Goal: Information Seeking & Learning: Check status

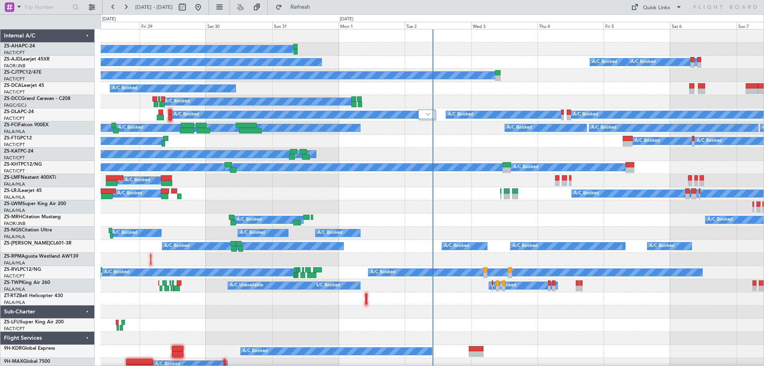
click at [417, 25] on div "Tue 2" at bounding box center [438, 25] width 66 height 7
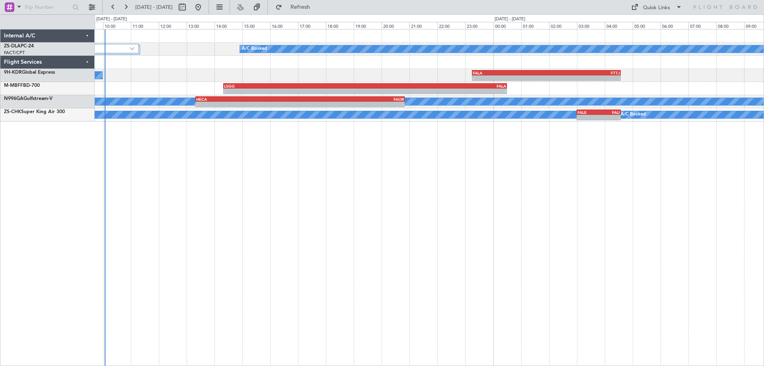
click at [281, 196] on div "4 Flight Legs A/C Booked A/C Booked A/C Booked - - FALA 23:15 Z FTTJ 04:35 Z - …" at bounding box center [429, 197] width 669 height 337
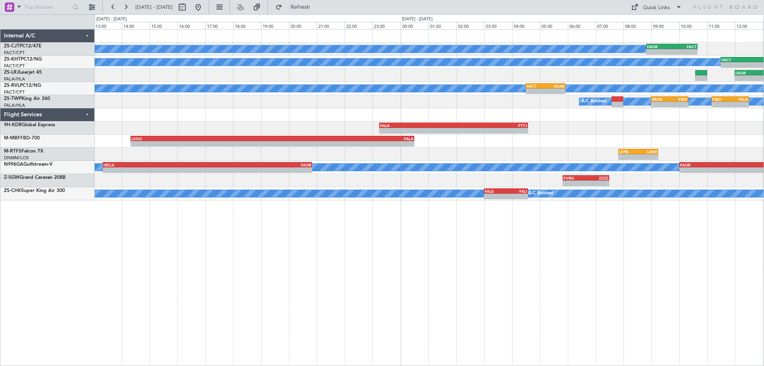
click at [205, 235] on div "A/C Booked - - FAGR 08:50 Z FACT 10:40 Z A/C Unavailable - - FACT 11:30 Z FALA …" at bounding box center [429, 197] width 669 height 337
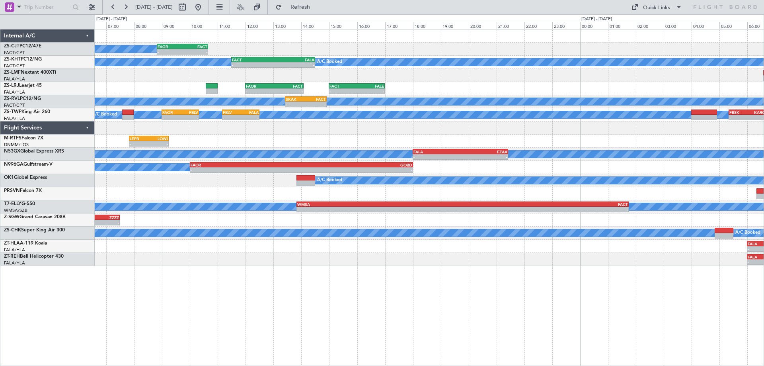
click at [269, 254] on div "A/C Booked - - FAGR 08:50 Z FACT 10:40 Z A/C Unavailable - - FACT 11:30 Z FALA …" at bounding box center [429, 147] width 669 height 236
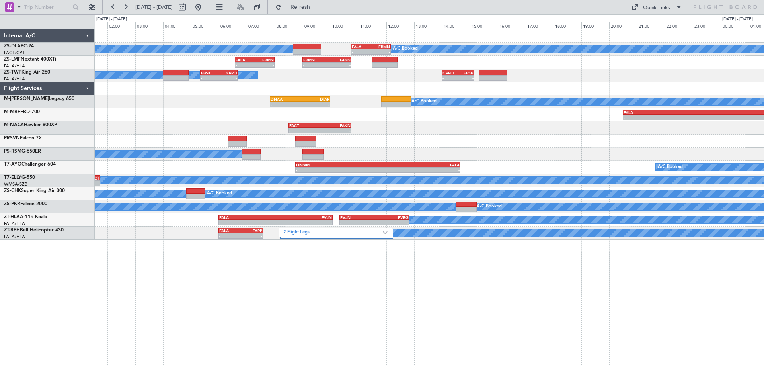
click at [245, 262] on div "A/C Booked A/C Booked - - FALA 10:45 Z FBMN 12:10 Z - - FALA 06:35 Z FBMN 08:00…" at bounding box center [429, 197] width 669 height 337
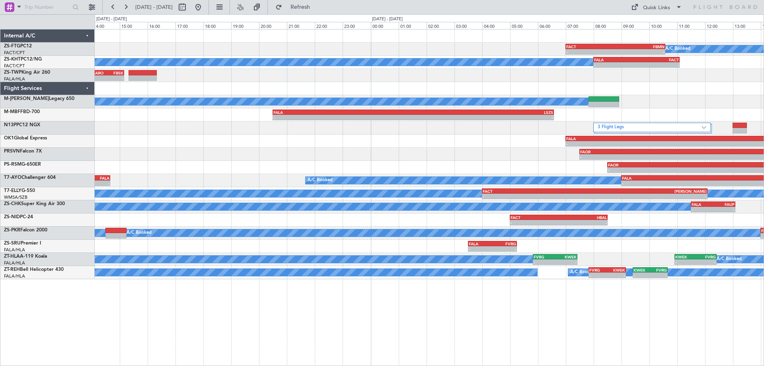
click at [461, 319] on div "A/C Booked - - FACT 07:00 Z FBMN 10:35 Z A/C Booked - - FALA 08:00 Z FACT 11:05…" at bounding box center [429, 197] width 669 height 337
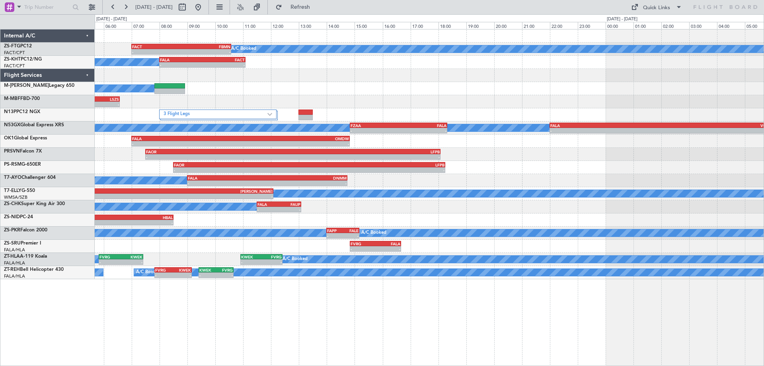
click at [101, 332] on div "A/C Booked - - FACT 07:00 Z FBMN 10:35 Z A/C Booked A/C Booked - - FALA 08:00 Z…" at bounding box center [429, 197] width 669 height 337
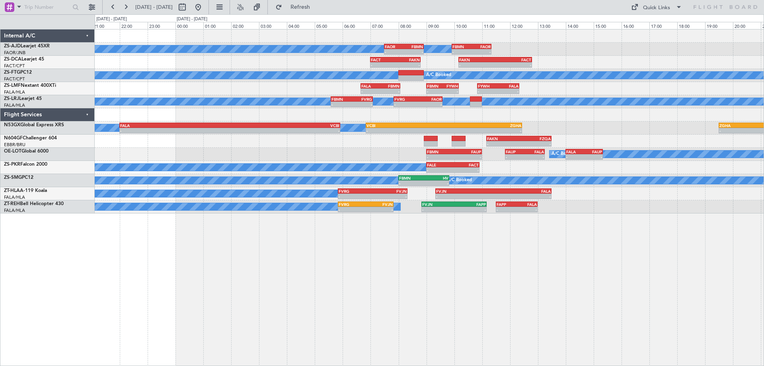
click at [650, 310] on div "A/C Booked A/C Booked A/C Booked - - FAOR 07:30 Z FBMN 08:55 Z - - FBMN 09:55 Z…" at bounding box center [429, 197] width 669 height 337
click at [288, 293] on div "A/C Booked A/C Booked A/C Booked - - FAOR 07:30 Z FBMN 08:55 Z - - FBMN 09:55 Z…" at bounding box center [429, 197] width 669 height 337
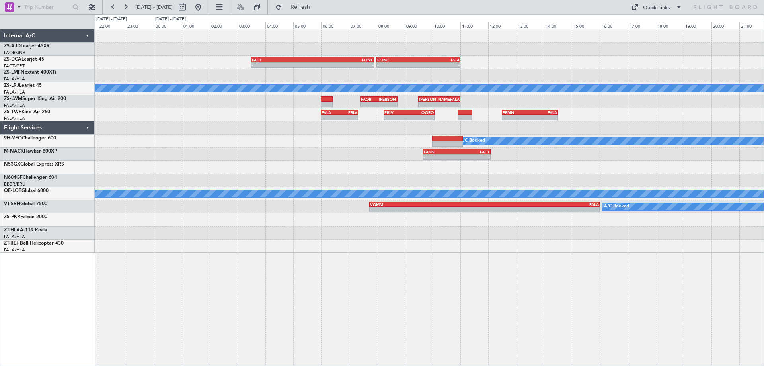
click at [323, 286] on div "FACT 03:30 Z FQNC 07:55 Z - - - - FQNC 08:00 Z FSIA 11:00 Z A/C Booked - - FAOR…" at bounding box center [429, 197] width 669 height 337
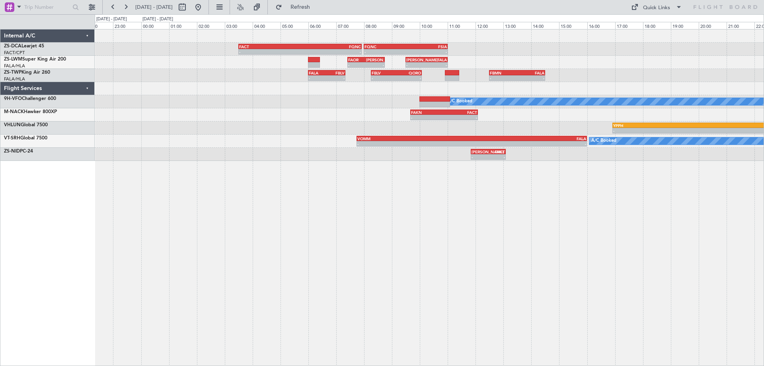
click at [257, 305] on div "FACT 03:30 Z FQNC 07:55 Z - - - - FQNC 08:00 Z FSIA 11:00 Z - - FAOR 07:25 Z [P…" at bounding box center [429, 197] width 669 height 337
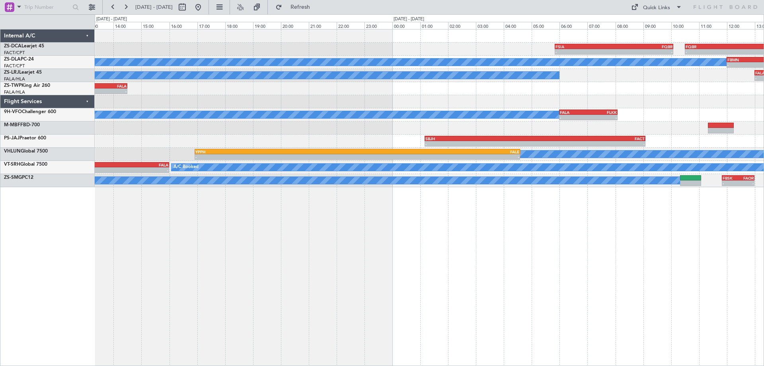
click at [416, 321] on div "- - FSIA 05:50 Z FQBR 10:05 Z - - FQBR 10:30 Z FACT 13:55 Z FQNC 08:00 Z FSIA 1…" at bounding box center [429, 197] width 669 height 337
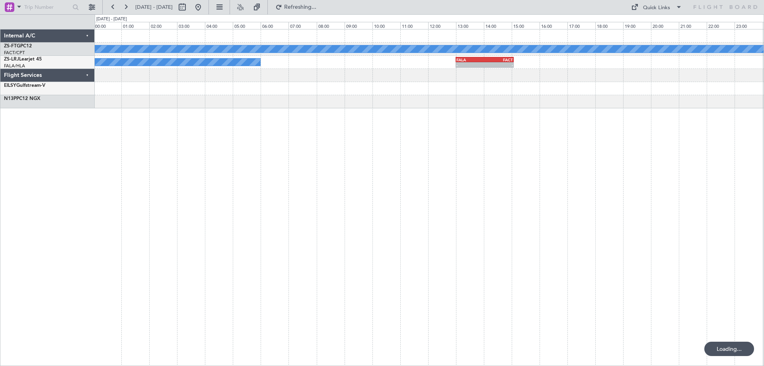
click at [644, 236] on div "A/C Booked FALA 13:00 Z FACT 15:05 Z - - A/C Booked FACT 05:00 Z FYWE 07:05 Z -…" at bounding box center [429, 197] width 669 height 337
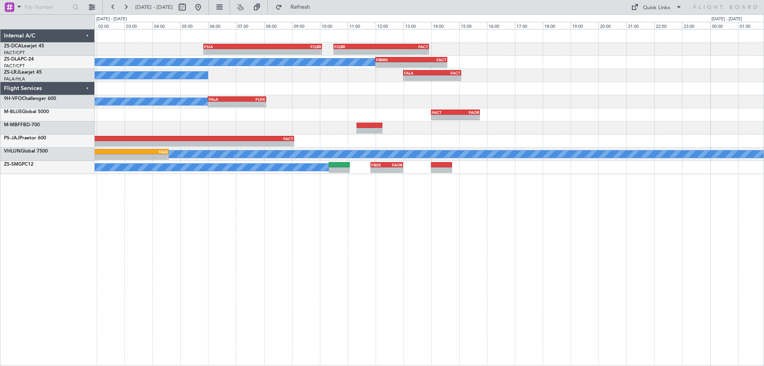
click at [658, 115] on div "- - FSIA 05:50 Z FQBR 10:05 Z - - FQBR 10:30 Z FACT 13:55 Z A/C Booked - - FBMN…" at bounding box center [429, 101] width 669 height 144
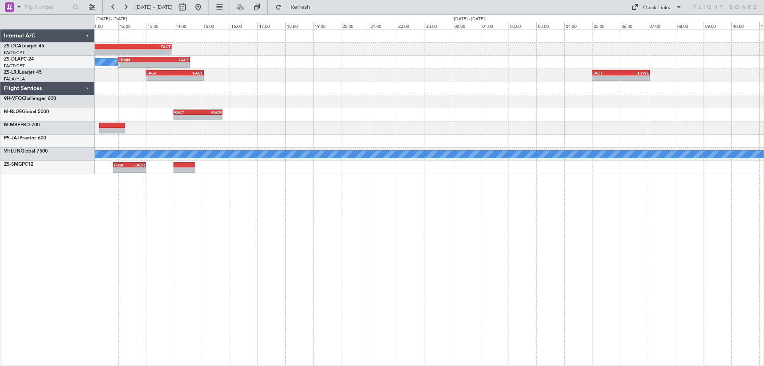
click at [440, 121] on div "- - FQBR 10:30 Z FACT 13:55 Z FSIA 05:50 Z FQBR 10:05 Z - - A/C Booked - - FBMN…" at bounding box center [429, 101] width 669 height 144
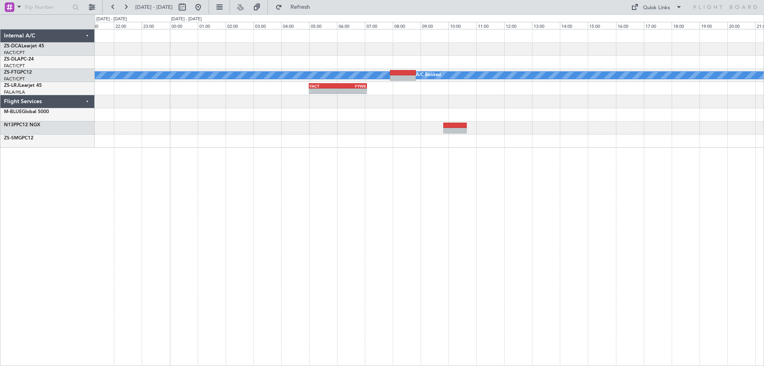
click at [440, 234] on div "A/C Booked A/C Booked - - FACT 05:00 Z FYWE 07:05 Z - - FACT 14:00 Z FAOR 15:45…" at bounding box center [429, 197] width 669 height 337
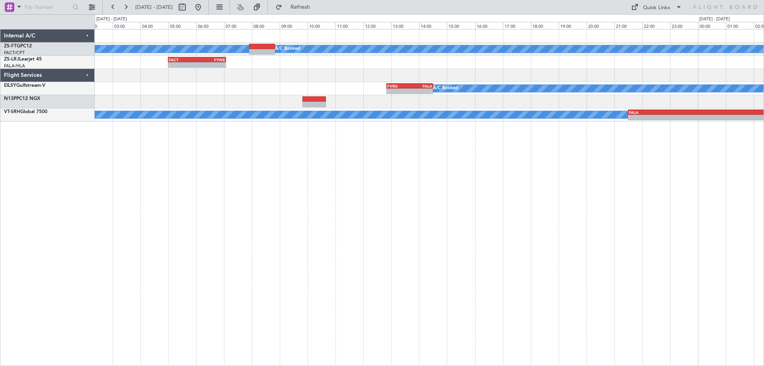
click at [328, 218] on div "A/C Booked A/C Booked - - FACT 05:00 Z FYWE 07:05 Z - - FYWE 05:00 Z FBSK 06:40…" at bounding box center [429, 197] width 669 height 337
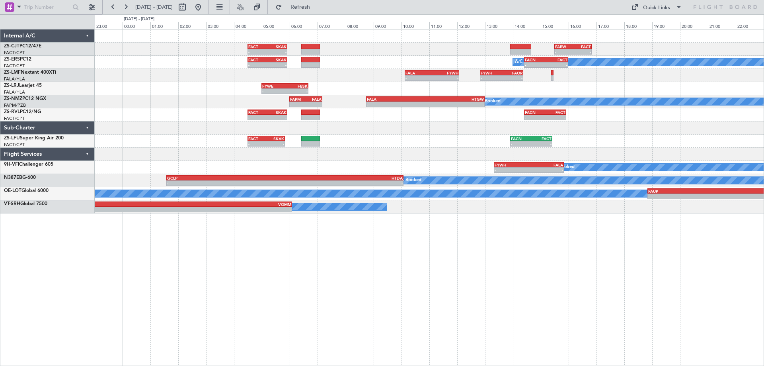
click at [405, 223] on div "- - FACT 04:30 Z SKAK 05:55 Z - - FABW 15:30 Z FACT 16:50 Z - - FACT 04:30 Z SK…" at bounding box center [429, 197] width 669 height 337
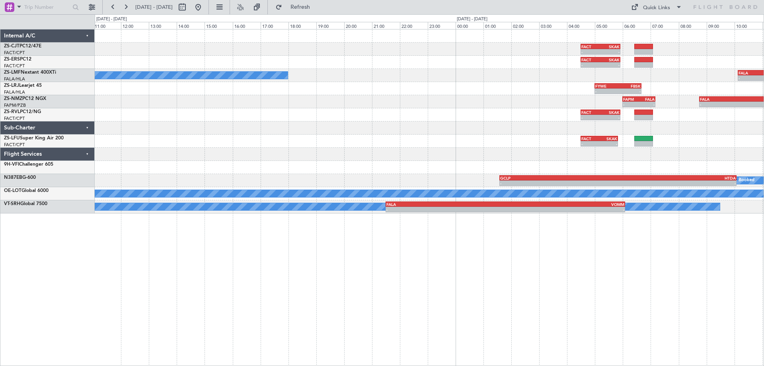
click at [483, 294] on div "- - FACT 04:30 Z SKAK 05:55 Z - - FABW 15:30 Z FACT 16:50 Z - - FACT 04:30 Z SK…" at bounding box center [429, 197] width 669 height 337
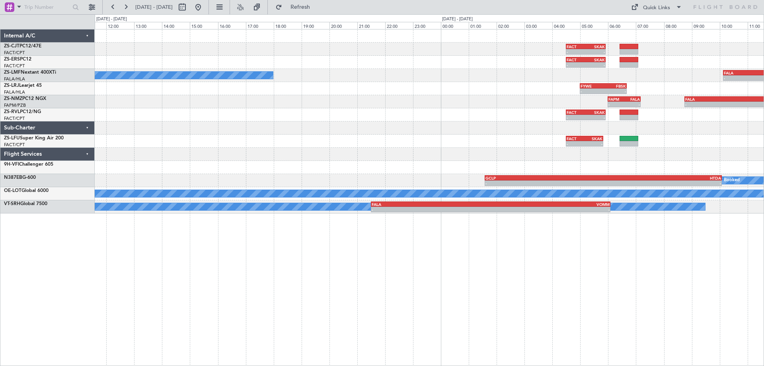
click at [214, 305] on div "FACT 04:30 Z SKAK 05:55 Z - - - - FABW 15:30 Z FACT 16:50 Z FACT 04:30 Z SKAK 0…" at bounding box center [429, 197] width 669 height 337
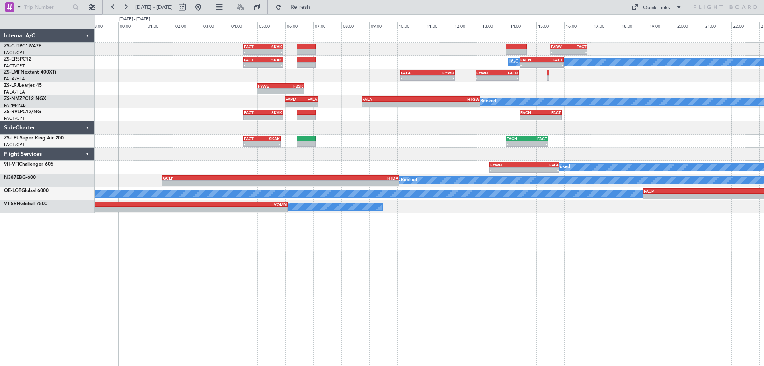
click at [274, 302] on div "FACT 04:30 Z SKAK 05:55 Z - - - - FABW 15:30 Z FACT 16:50 Z FACT 04:30 Z SKAK 0…" at bounding box center [429, 197] width 669 height 337
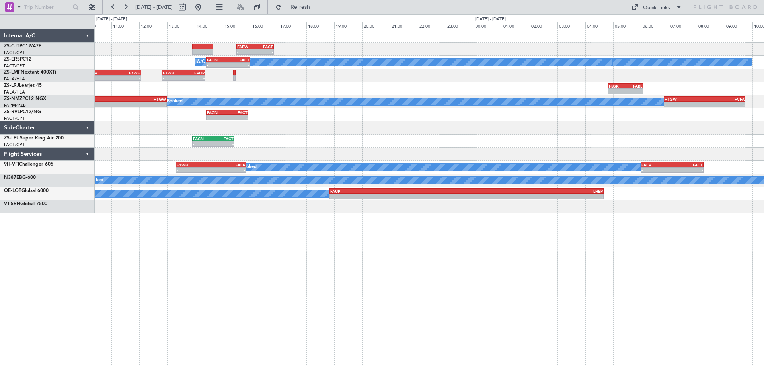
click at [273, 277] on div "- - FABW 15:30 Z FACT 16:50 Z FACT 04:30 Z SKAK 05:55 Z - - A/C Booked - - FACN…" at bounding box center [429, 197] width 669 height 337
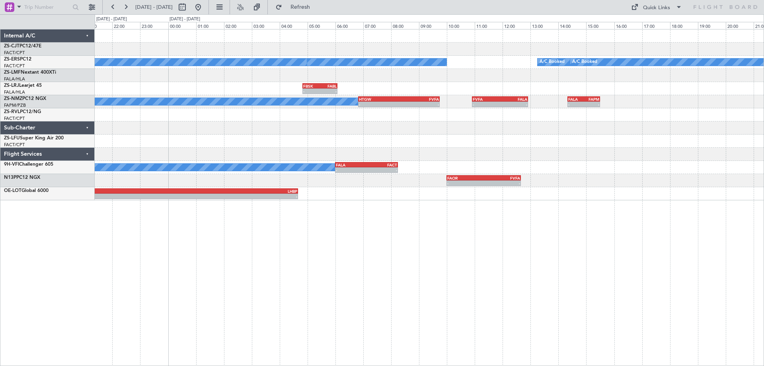
click at [465, 304] on div "- - FABW 15:30 Z FACT 16:50 Z A/C Booked A/C Booked A/C Booked A/C Booked FACN …" at bounding box center [429, 197] width 669 height 337
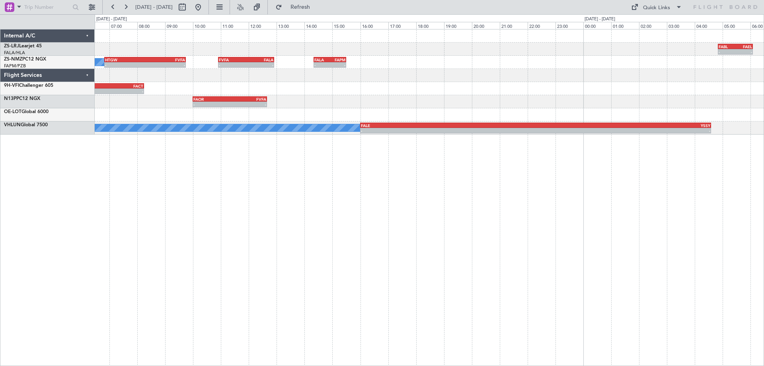
click at [178, 265] on div "- - FABL 04:50 Z FAEL 06:05 Z FBSK 04:50 Z FABL 06:05 Z - - - - FAEL 07:00 Z FA…" at bounding box center [429, 197] width 669 height 337
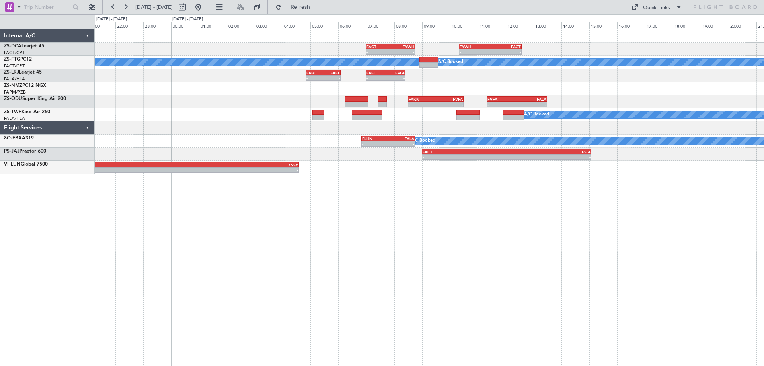
click at [374, 288] on div "- - FACT 07:00 Z FYWH 08:45 Z - - FYWH 10:20 Z FACT 12:35 Z A/C Booked A/C Book…" at bounding box center [429, 197] width 669 height 337
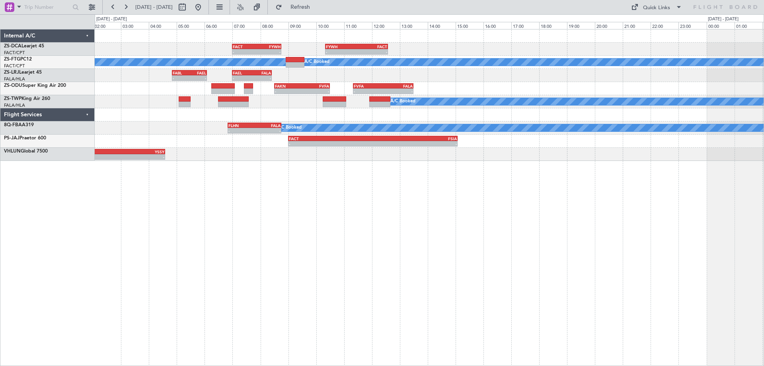
click at [717, 263] on div "- - FACT 07:00 Z FYWH 08:45 Z - - FYWH 10:20 Z FACT 12:35 Z A/C Booked A/C Book…" at bounding box center [429, 197] width 669 height 337
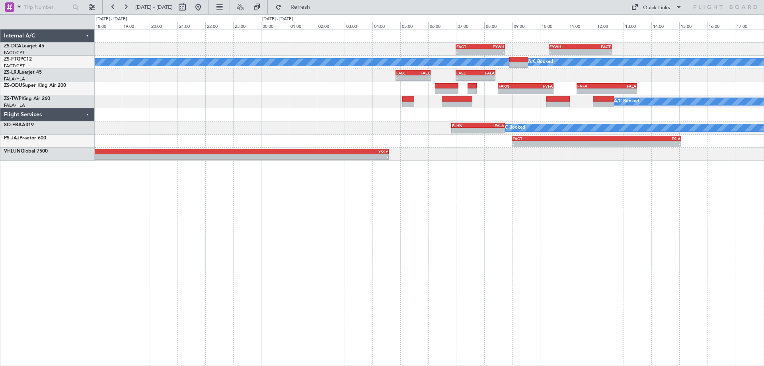
click at [631, 268] on div "- - FACT 07:00 Z FYWH 08:45 Z - - FYWH 10:20 Z FACT 12:35 Z A/C Booked A/C Book…" at bounding box center [429, 197] width 669 height 337
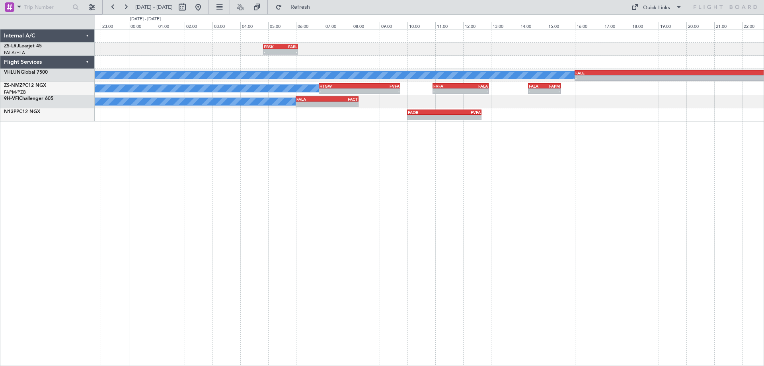
click at [571, 270] on div "FBSK 04:50 Z FABL 06:05 Z - - - - FALE 16:00 Z YSSY 04:35 Z A/C Booked A/C Book…" at bounding box center [429, 197] width 669 height 337
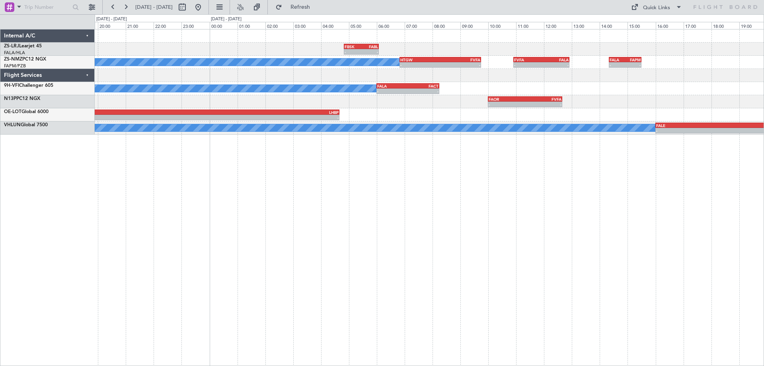
click at [395, 248] on div "FBSK 04:50 Z FABL 06:05 Z - - A/C Booked - - HTGW 06:50 Z FVFA 09:45 Z - - FVFA…" at bounding box center [429, 197] width 669 height 337
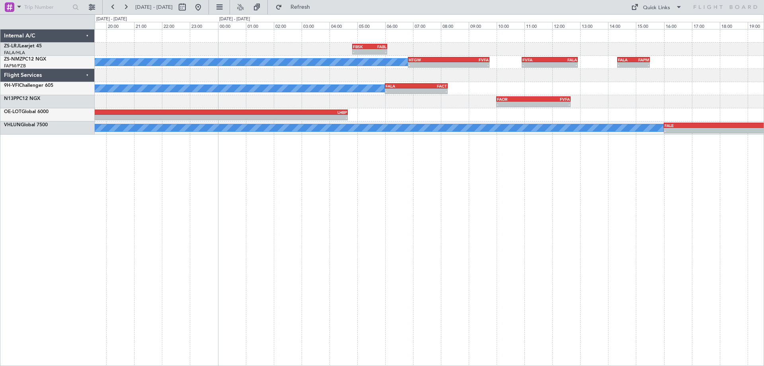
click at [563, 179] on div "FBSK 04:50 Z FABL 06:05 Z - - A/C Booked - - HTGW 06:50 Z FVFA 09:45 Z - - FVFA…" at bounding box center [429, 197] width 669 height 337
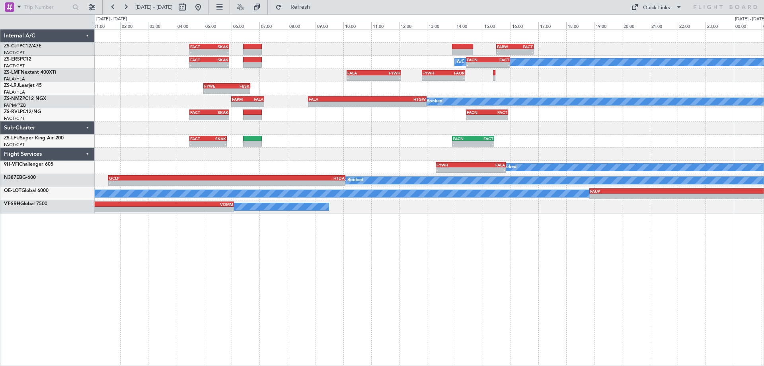
click at [480, 244] on div "- - FACT 04:30 Z SKAK 05:55 Z - - FABW 15:30 Z FACT 16:50 Z A/C Booked A/C Book…" at bounding box center [429, 197] width 669 height 337
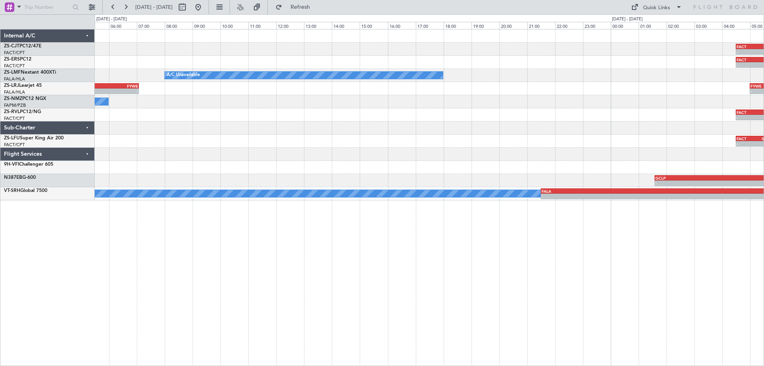
click at [567, 248] on div "- - FACT 04:30 Z SKAK 05:55 Z - - FACT 04:30 Z SKAK 05:55 Z A/C Unavailable - -…" at bounding box center [429, 197] width 669 height 337
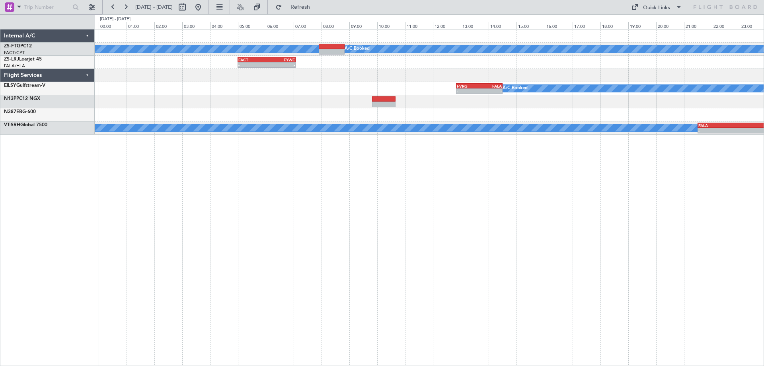
click at [364, 249] on div "A/C Booked A/C Booked - - FACT 05:00 Z FYWE 07:05 Z - - FYWE 05:00 Z FBSK 06:40…" at bounding box center [429, 197] width 669 height 337
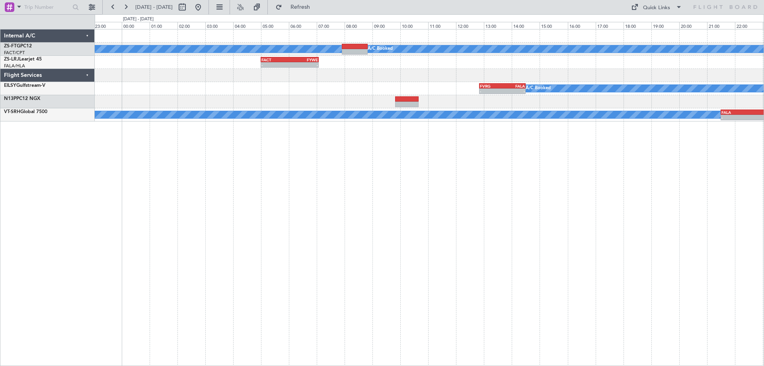
click at [555, 242] on div "A/C Booked A/C Booked - - FACT 05:00 Z FYWE 07:05 Z - - FYWE 05:00 Z FBSK 06:40…" at bounding box center [429, 197] width 669 height 337
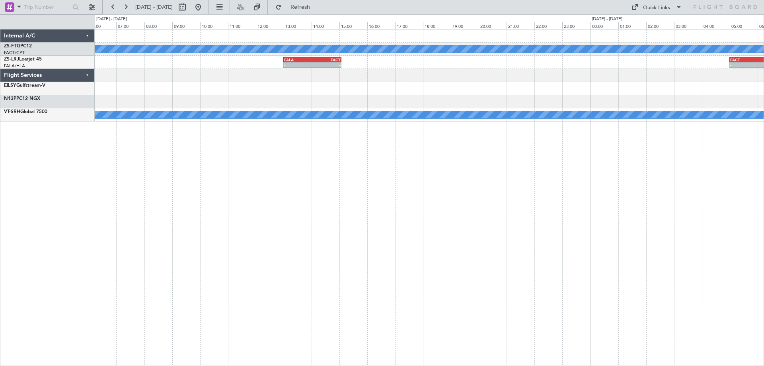
click at [461, 258] on div "A/C Booked A/C Booked - - FACT 05:00 Z FYWE 07:05 Z FALA 13:00 Z FACT 15:05 Z -…" at bounding box center [429, 197] width 669 height 337
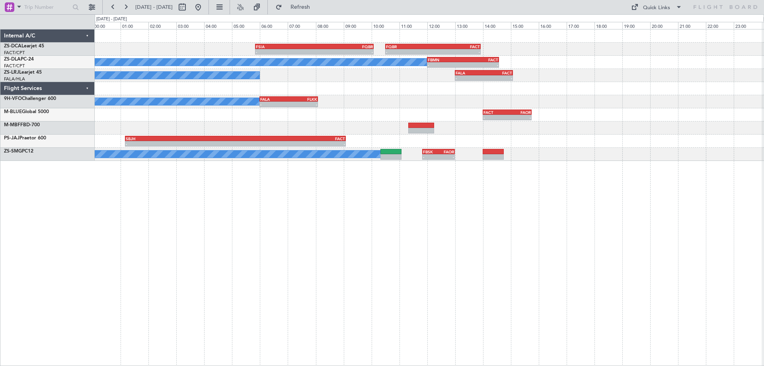
click at [454, 255] on div "- - FSIA 05:50 Z FQBR 10:05 Z - - FQBR 10:30 Z FACT 13:55 Z A/C Booked - - FBMN…" at bounding box center [429, 197] width 669 height 337
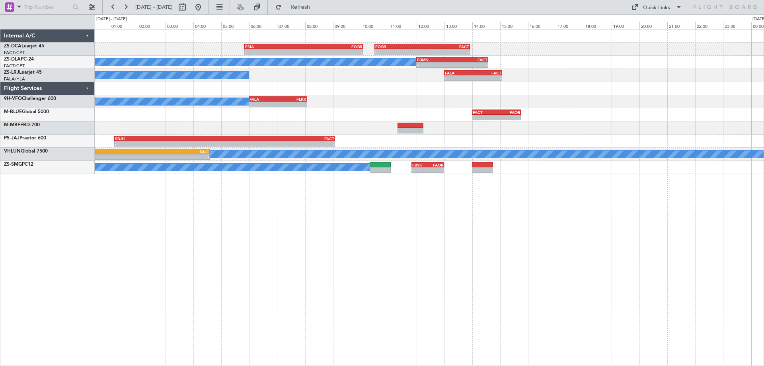
click at [628, 107] on div "A/C Booked - - FALA 06:00 Z FLKK 08:05 Z" at bounding box center [429, 101] width 669 height 13
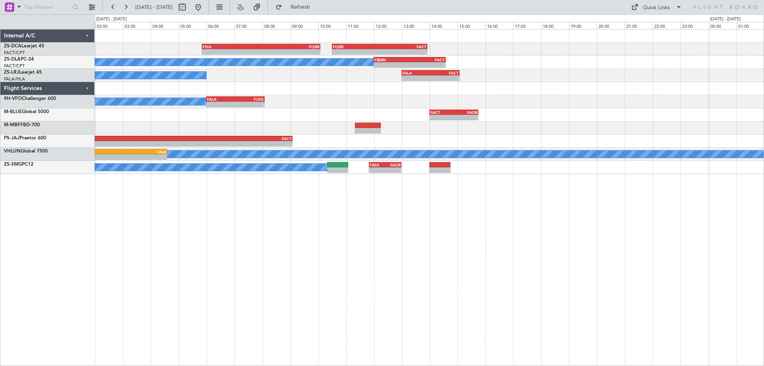
click at [513, 215] on div "- - FSIA 05:50 Z FQBR 10:05 Z - - FQBR 10:30 Z FACT 13:55 Z A/C Booked - - FBMN…" at bounding box center [429, 197] width 669 height 337
click at [173, 132] on div "- - FSIA 05:50 Z FQBR 10:05 Z - - FQBR 10:30 Z FACT 13:55 Z A/C Booked - - FBMN…" at bounding box center [429, 101] width 669 height 144
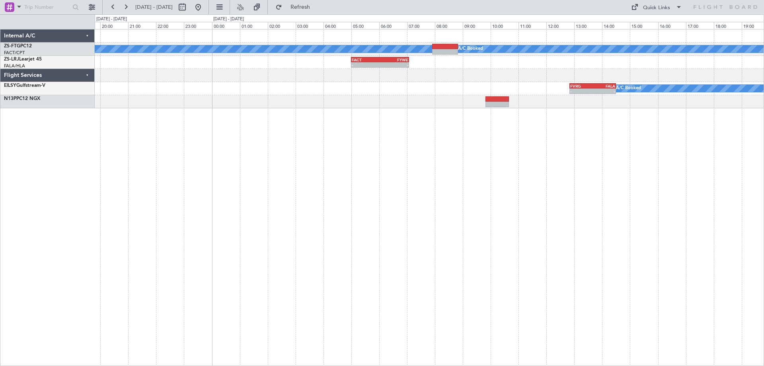
click at [208, 232] on div "A/C Booked A/C Booked - - FACT 05:00 Z FYWE 07:05 Z FALA 13:00 Z FACT 15:05 Z -…" at bounding box center [429, 197] width 669 height 337
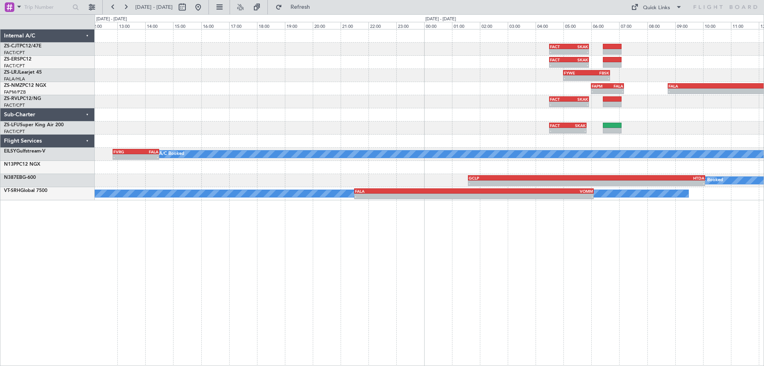
click at [181, 229] on div "- - FACT 04:30 Z SKAK 05:55 Z - - FABW 15:30 Z FACT 16:50 Z - - FACT 04:30 Z SK…" at bounding box center [429, 197] width 669 height 337
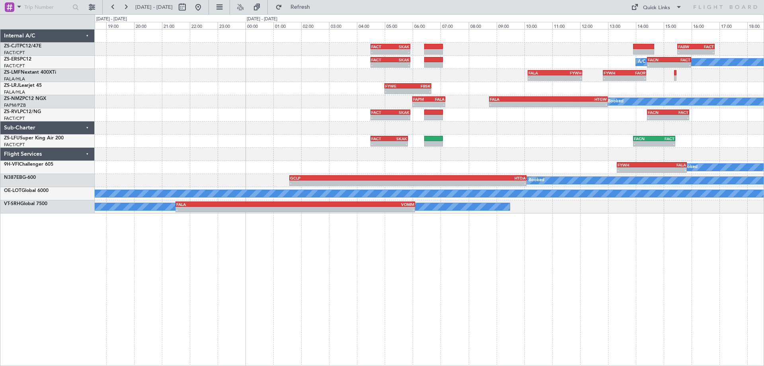
click at [566, 268] on div "- - FACT 04:30 Z SKAK 05:55 Z - - FABW 15:30 Z FACT 16:50 Z - - FACT 04:30 Z SK…" at bounding box center [429, 197] width 669 height 337
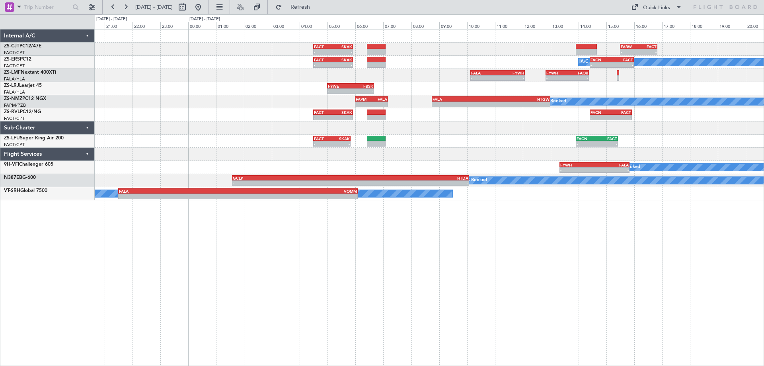
click at [509, 285] on div "- - FACT 04:30 Z SKAK 05:55 Z - - FABW 15:30 Z FACT 16:50 Z - - FACT 04:30 Z SK…" at bounding box center [429, 197] width 669 height 337
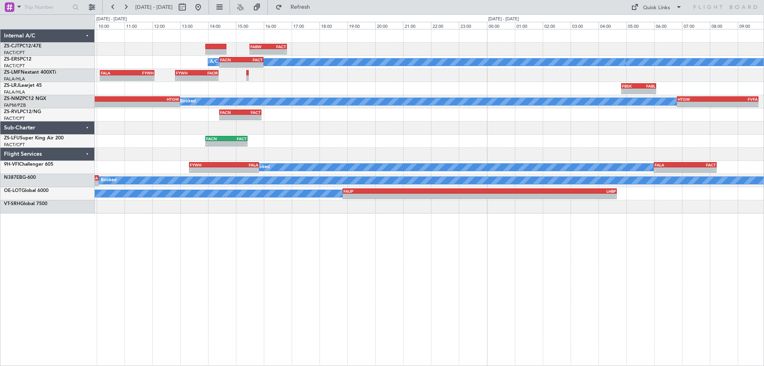
click at [347, 238] on div "- - FABW 15:30 Z FACT 16:50 Z FACT 04:30 Z SKAK 05:55 Z - - A/C Booked - - FACN…" at bounding box center [429, 197] width 669 height 337
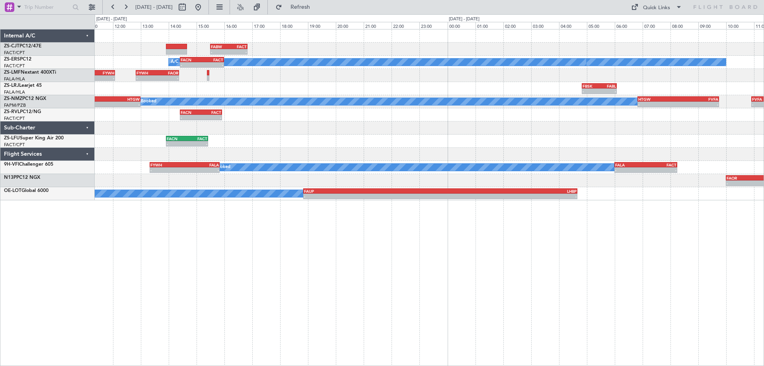
click at [522, 268] on div "- - FABW 15:30 Z FACT 16:50 Z FACT 04:30 Z SKAK 05:55 Z - - A/C Booked - - FACN…" at bounding box center [429, 197] width 669 height 337
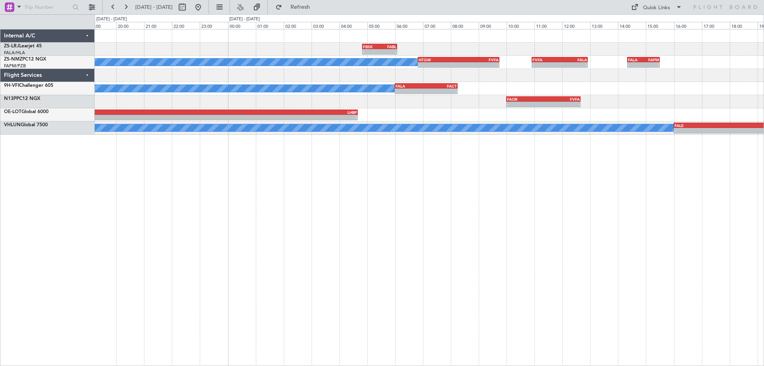
click at [666, 265] on div "FBSK 04:50 Z FABL 06:05 Z - - A/C Booked - - HTGW 06:50 Z FVFA 09:45 Z - - FVFA…" at bounding box center [429, 197] width 669 height 337
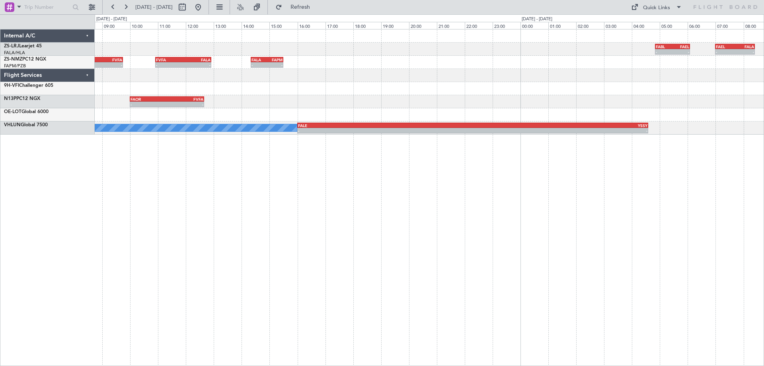
click at [251, 234] on div "- - FABL 04:50 Z FAEL 06:05 Z - - FAEL 07:00 Z FALA 08:25 Z FBSK 04:50 Z FABL 0…" at bounding box center [429, 197] width 669 height 337
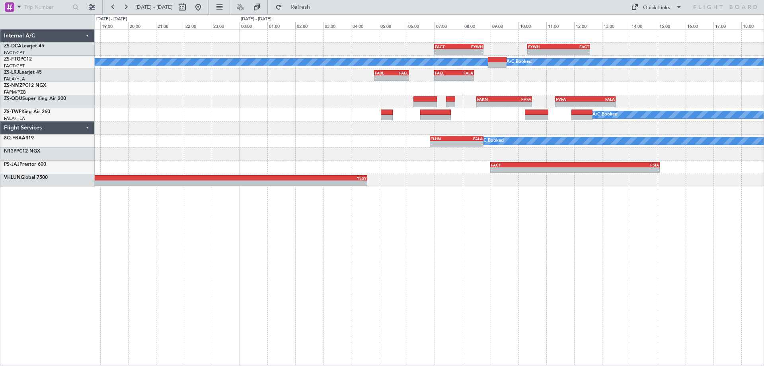
click at [500, 257] on div "- - FACT 07:00 Z FYWH 08:45 Z - - FYWH 10:20 Z FACT 12:35 Z A/C Booked A/C Book…" at bounding box center [429, 197] width 669 height 337
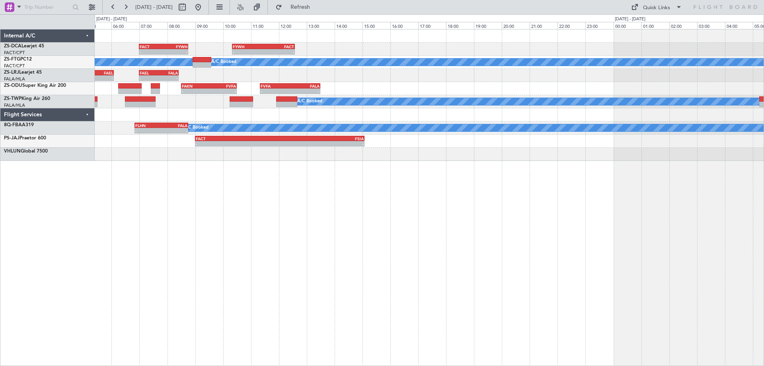
click at [209, 232] on div "- - FACT 07:00 Z FYWH 08:45 Z - - FYWH 10:20 Z FACT 12:35 Z A/C Booked A/C Book…" at bounding box center [429, 197] width 669 height 337
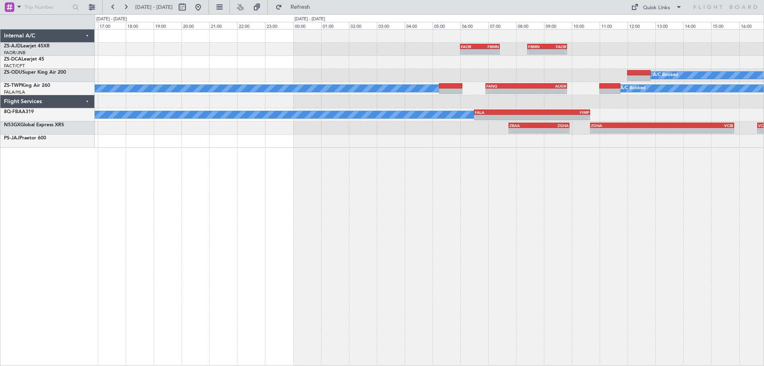
click at [466, 264] on div "- - FAOR 06:00 Z FBMN 07:25 Z - - FBMN 08:25 Z FAOR 09:50 Z - - FYWH 10:20 Z FA…" at bounding box center [429, 197] width 669 height 337
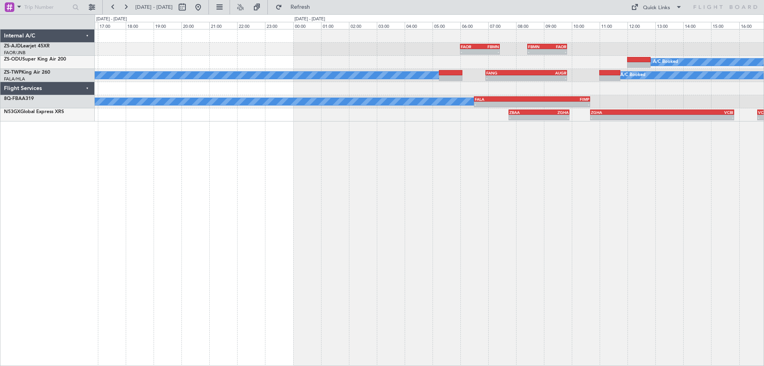
click at [203, 267] on div "- - FAOR 06:00 Z FBMN 07:25 Z - - FBMN 08:25 Z FAOR 09:50 Z A/C Booked FVFA 11:…" at bounding box center [429, 197] width 669 height 337
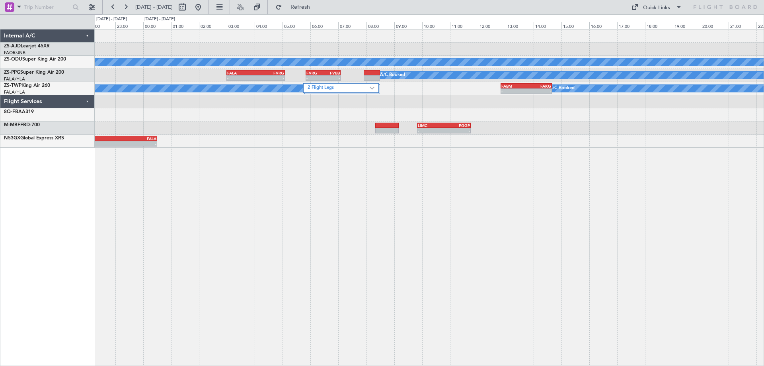
click at [347, 229] on div "A/C Booked A/C Booked A/C Booked - - FALA 03:00 Z FVRG 05:05 Z - - FVRG 05:50 Z…" at bounding box center [429, 197] width 669 height 337
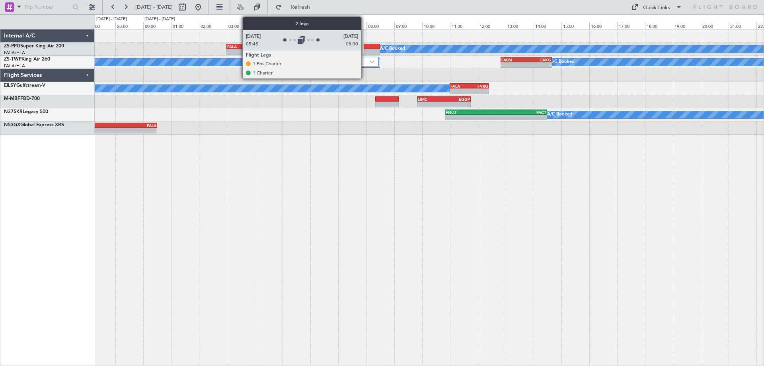
click at [365, 64] on label "2 Flight Legs" at bounding box center [339, 61] width 62 height 7
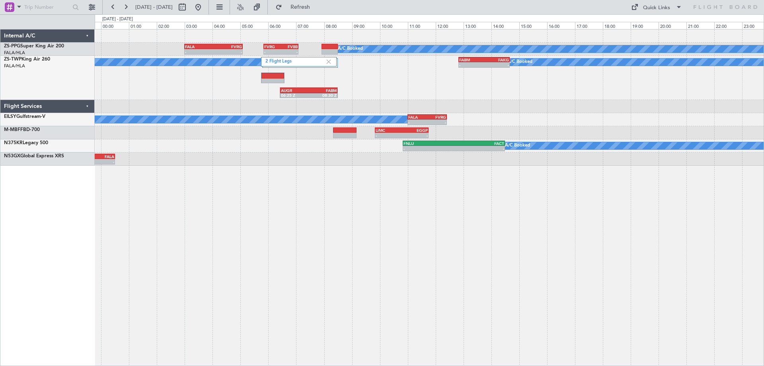
click at [285, 241] on div "A/C Booked A/C Booked - - FALA 03:00 Z FVRG 05:05 Z - - FVRG 05:50 Z FVBB 07:05…" at bounding box center [429, 197] width 669 height 337
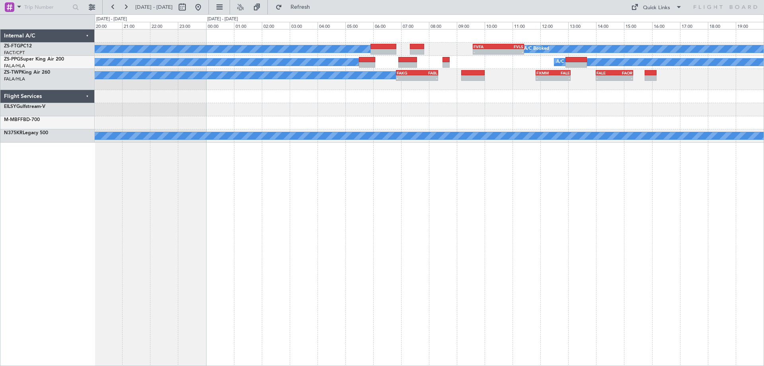
click at [382, 229] on div "A/C Booked A/C Booked - - FVFA 09:35 Z FVLS 11:25 Z A/C Booked A/C Booked A/C B…" at bounding box center [429, 197] width 669 height 337
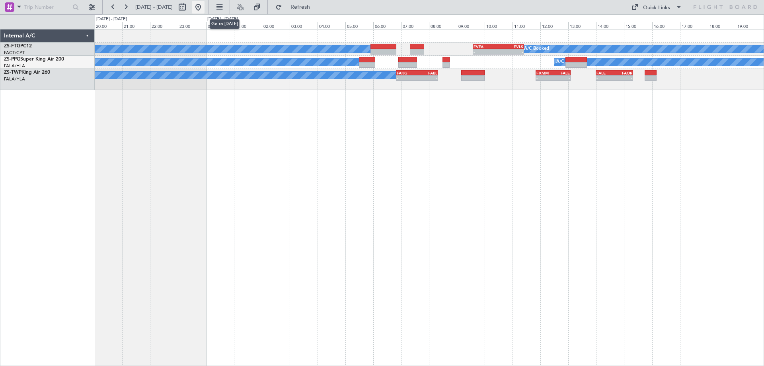
click at [204, 9] on button at bounding box center [198, 7] width 13 height 13
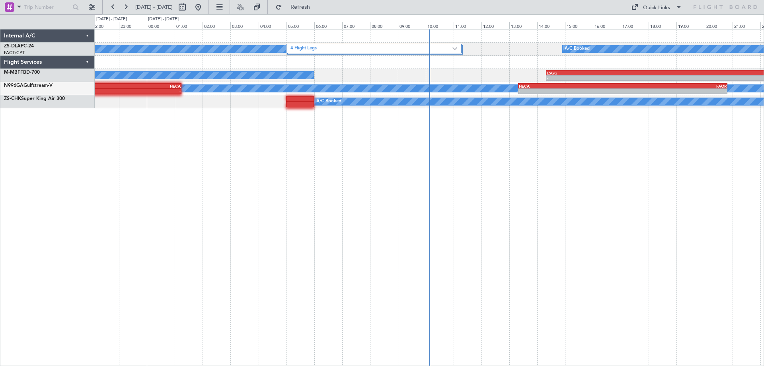
click at [177, 245] on div "A/C Booked 4 Flight Legs A/C Booked - - LSGG 14:20 Z FALA 00:30 Z A/C Booked - …" at bounding box center [429, 197] width 669 height 337
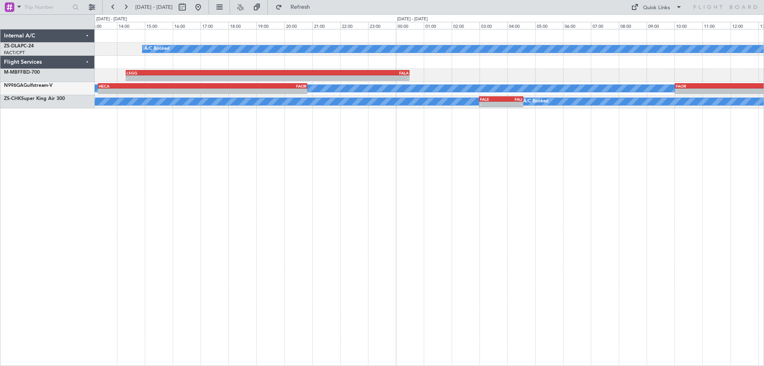
click at [362, 223] on div "A/C Booked 4 Flight Legs - - LSGG 14:20 Z FALA 00:30 Z - - HECA 13:20 Z FAOR 20…" at bounding box center [429, 197] width 669 height 337
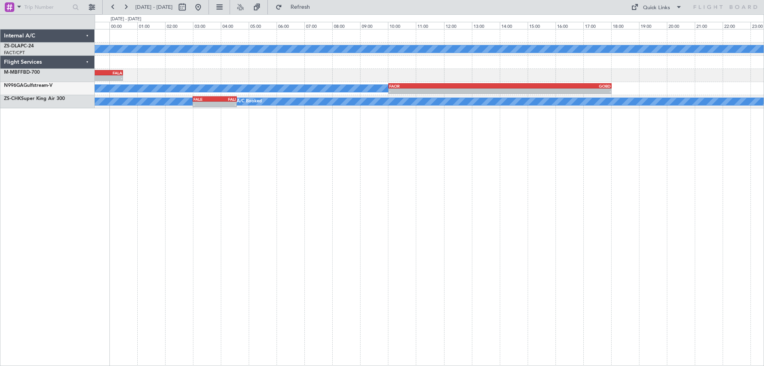
click at [413, 210] on div "A/C Booked - - LSGG 14:20 Z FALA 00:30 Z A/C Booked - - FAOR 10:01 Z GOBD 18:01…" at bounding box center [429, 197] width 669 height 337
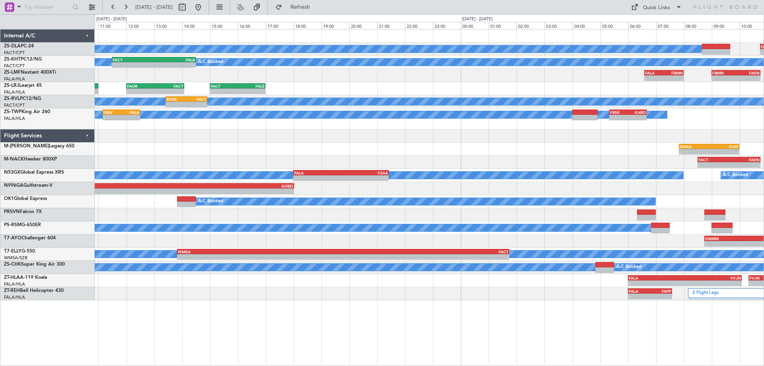
click at [279, 214] on div "A/C Booked - - FALA 10:45 Z FBMN 12:10 Z A/C Booked A/C Unavailable A/C Booked …" at bounding box center [429, 164] width 669 height 271
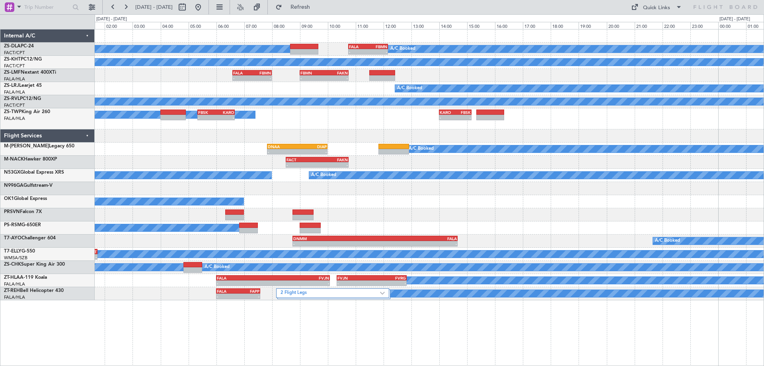
click at [216, 203] on div "A/C Booked - - FALA 10:45 Z FBMN 12:10 Z A/C Booked A/C Unavailable A/C Booked …" at bounding box center [429, 164] width 669 height 271
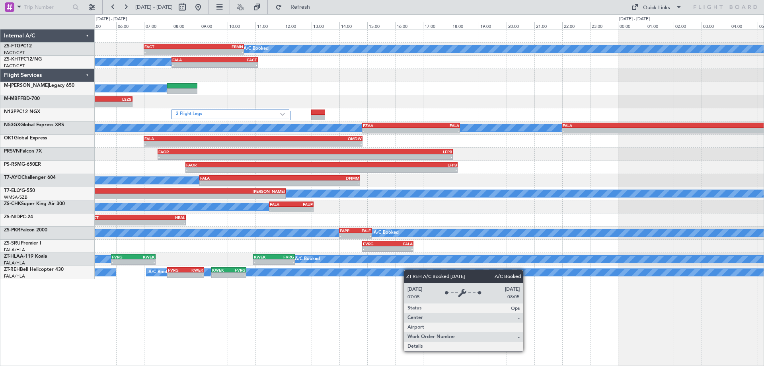
click at [283, 226] on div "A/C Booked - - FACT 07:00 Z FBMN 10:35 Z A/C Booked A/C Booked - - FALA 08:00 Z…" at bounding box center [429, 197] width 669 height 337
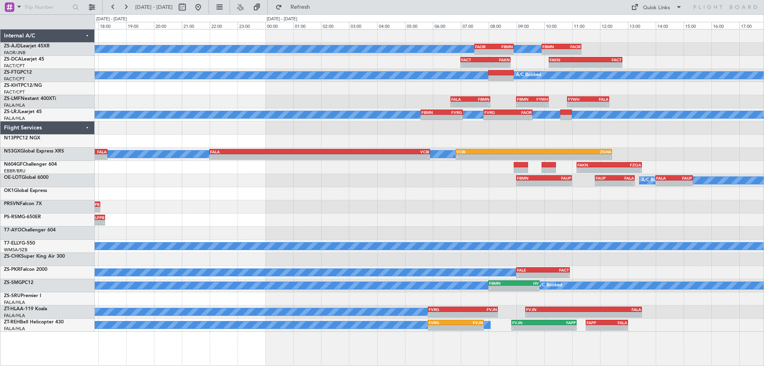
click at [411, 216] on div "A/C Booked A/C Booked A/C Booked - - FAOR 07:30 Z FBMN 08:55 Z - - FBMN 09:55 Z…" at bounding box center [429, 180] width 669 height 302
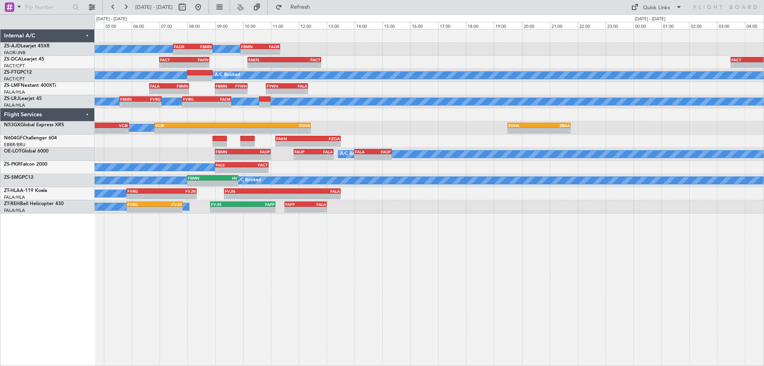
click at [314, 292] on div "A/C Booked A/C Booked A/C Booked - - FAOR 07:30 Z FBMN 08:55 Z - - FBMN 09:55 Z…" at bounding box center [429, 197] width 669 height 337
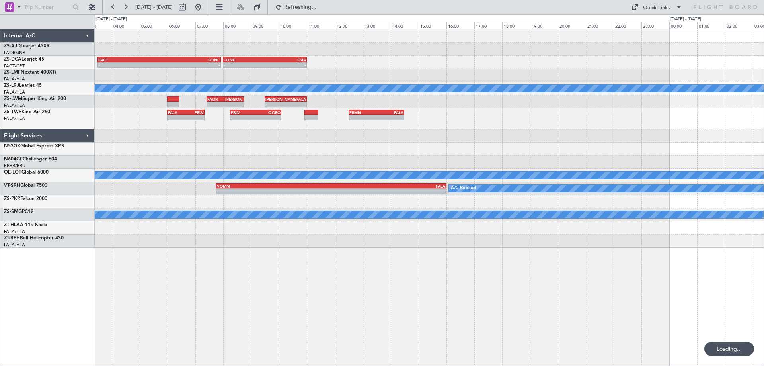
click at [88, 246] on div "FACT 03:30 Z FQNC 07:55 Z - - - - FQNC 08:00 Z FSIA 11:00 Z - - FSIA 05:50 Z FQ…" at bounding box center [382, 189] width 764 height 351
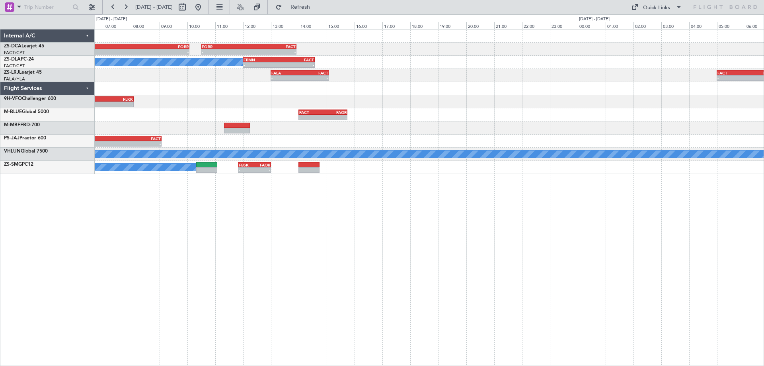
click at [414, 245] on div "- - FSIA 05:50 Z FQBR 10:05 Z - - FQBR 10:30 Z FACT 13:55 Z A/C Booked - - FBMN…" at bounding box center [429, 197] width 669 height 337
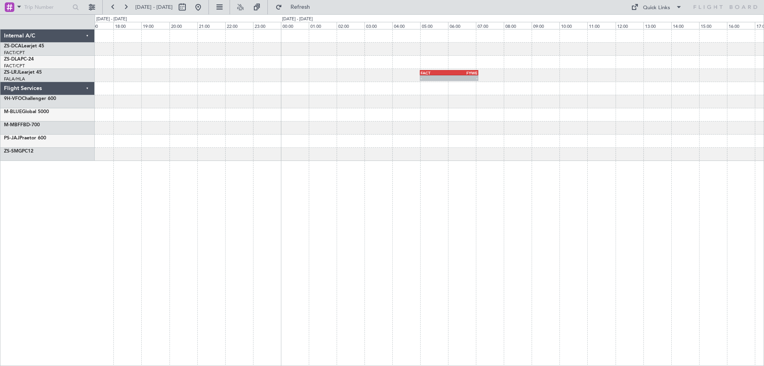
click at [385, 239] on div "- - FQBR 10:30 Z FACT 13:55 Z - - FBMN 12:00 Z FACT 14:35 Z A/C Booked - - FACT…" at bounding box center [429, 197] width 669 height 337
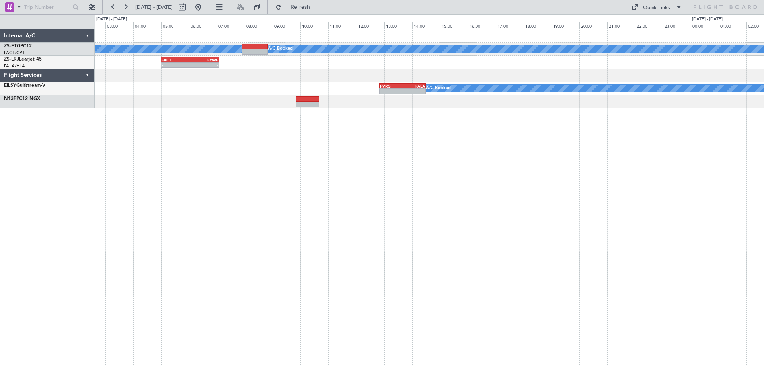
click at [134, 259] on div "A/C Booked A/C Booked - - FACT 05:00 Z FYWE 07:05 Z - - FYWE 05:00 Z FBSK 06:40…" at bounding box center [429, 197] width 669 height 337
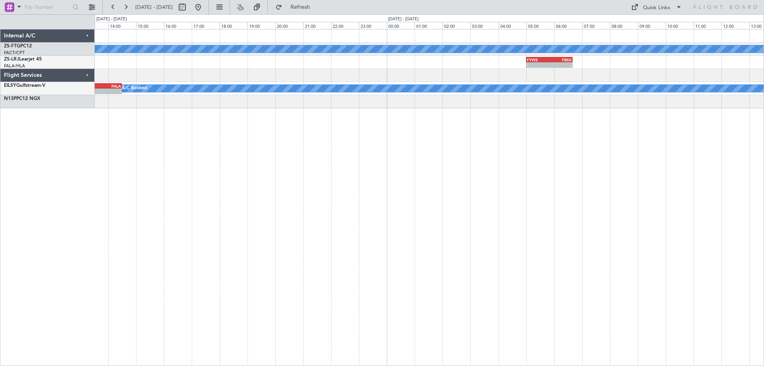
click at [268, 253] on div "A/C Booked A/C Booked - - FYWE 05:00 Z FBSK 06:40 Z A/C Booked - - FVRG 12:50 Z…" at bounding box center [429, 197] width 669 height 337
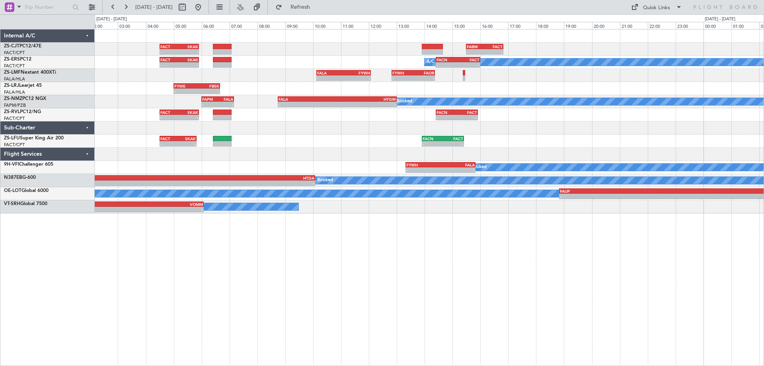
click at [257, 254] on div "- - FACT 04:30 Z SKAK 05:55 Z - - FABW 15:30 Z FACT 16:50 Z A/C Booked A/C Book…" at bounding box center [429, 197] width 669 height 337
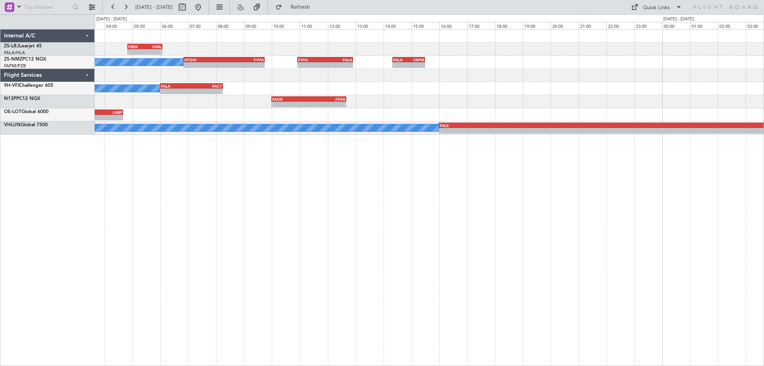
click at [356, 249] on div "- - FBSK 04:50 Z FABL 06:05 Z - - FABL 04:50 Z FAEL 06:05 Z - - FAEL 07:00 Z FA…" at bounding box center [429, 197] width 669 height 337
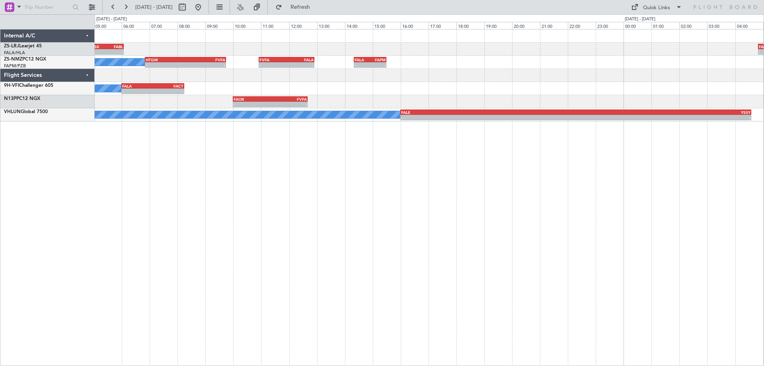
click at [368, 218] on div "- - FBSK 04:50 Z FABL 06:05 Z - - FABL 04:50 Z FAEL 06:05 Z - - FAEL 07:00 Z FA…" at bounding box center [429, 197] width 669 height 337
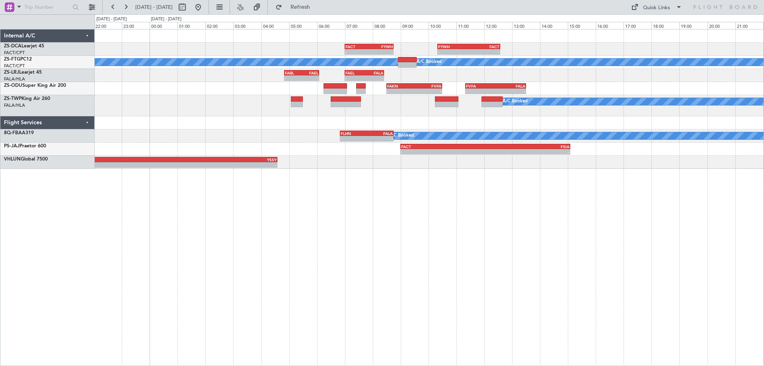
click at [536, 234] on div "- - FACT 07:00 Z FYWH 08:45 Z - - FYWH 10:20 Z FACT 12:35 Z A/C Booked A/C Book…" at bounding box center [429, 197] width 669 height 337
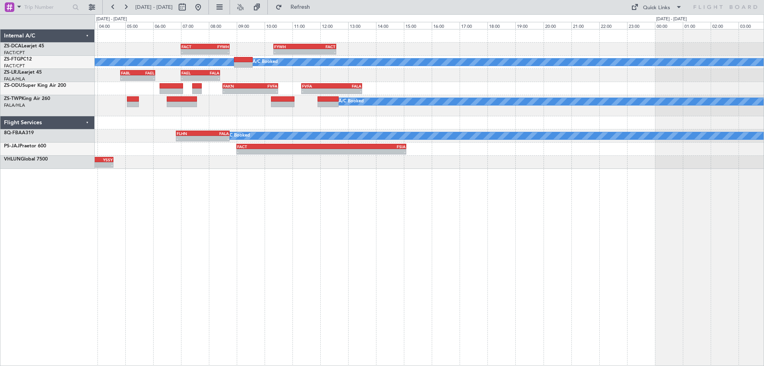
click at [233, 259] on div "- - FACT 07:00 Z FYWH 08:45 Z - - FYWH 10:20 Z FACT 12:35 Z A/C Booked A/C Book…" at bounding box center [429, 197] width 669 height 337
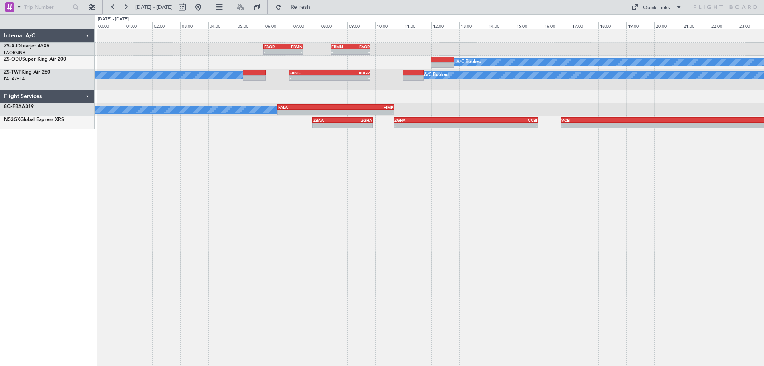
click at [199, 235] on div "- - FAOR 06:00 Z FBMN 07:25 Z - - FBMN 08:25 Z FAOR 09:50 Z A/C Booked A/C Book…" at bounding box center [429, 197] width 669 height 337
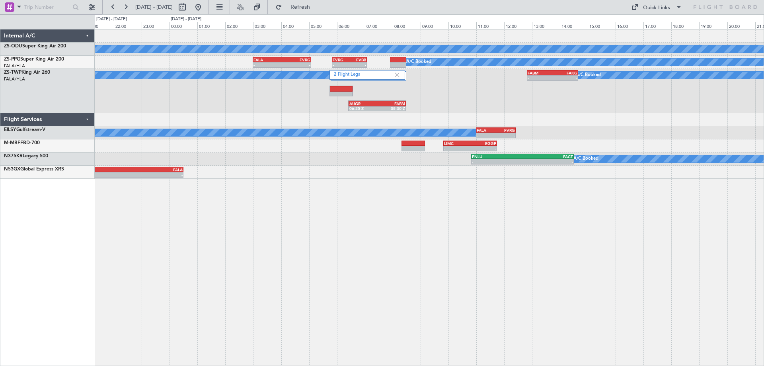
click at [68, 261] on div "A/C Booked A/C Booked A/C Booked - - FALA 03:00 Z FVRG 05:05 Z - - FVRG 05:50 Z…" at bounding box center [382, 189] width 764 height 351
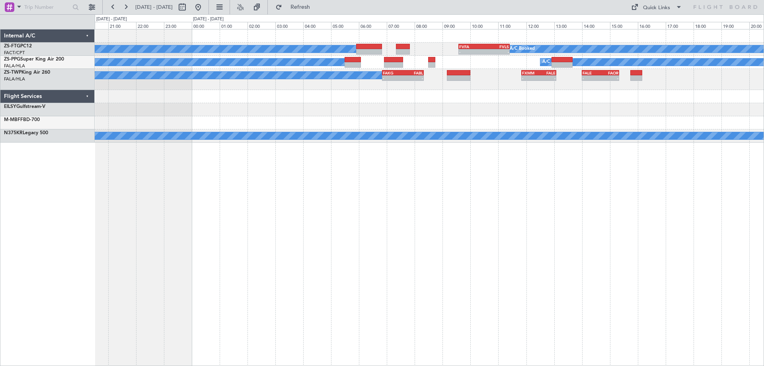
click at [180, 265] on div "A/C Booked - - FVFA 09:35 Z FVLS 11:25 Z A/C Booked A/C Booked A/C Booked A/C B…" at bounding box center [429, 197] width 669 height 337
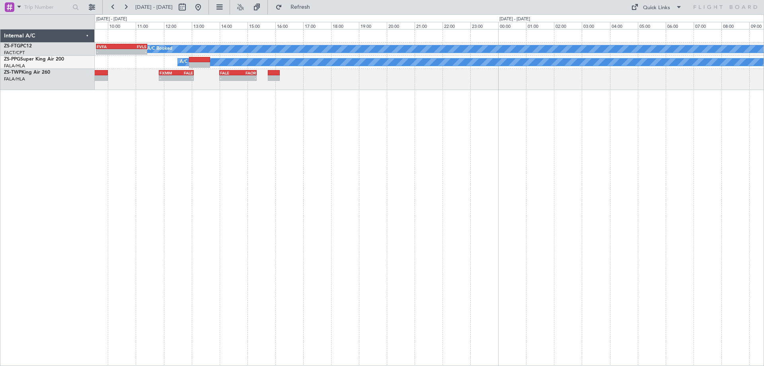
click at [195, 235] on div "- - FVFA 09:35 Z FVLS 11:25 Z A/C Booked A/C Booked A/C Booked A/C Booked A/C B…" at bounding box center [429, 197] width 669 height 337
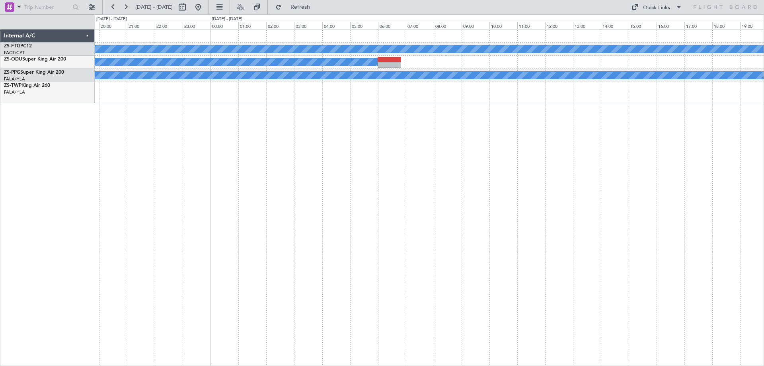
click at [401, 229] on div "A/C Booked A/C Booked A/C Booked FALE 14:00 Z FAOR 15:20 Z - -" at bounding box center [429, 197] width 669 height 337
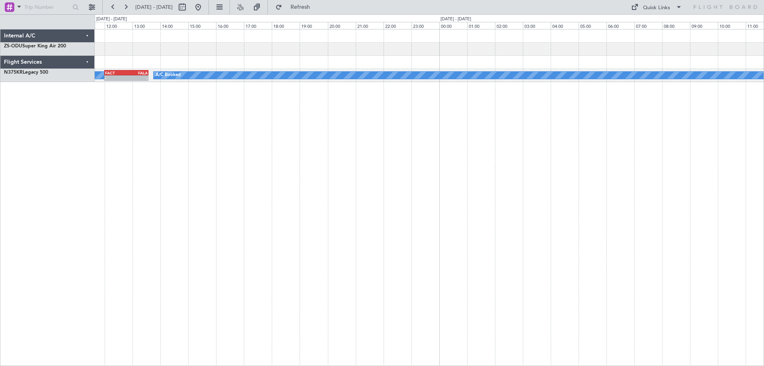
click at [157, 244] on div "A/C Booked A/C Booked A/C Booked - - FACT 12:00 Z FALA 13:35 Z" at bounding box center [429, 197] width 669 height 337
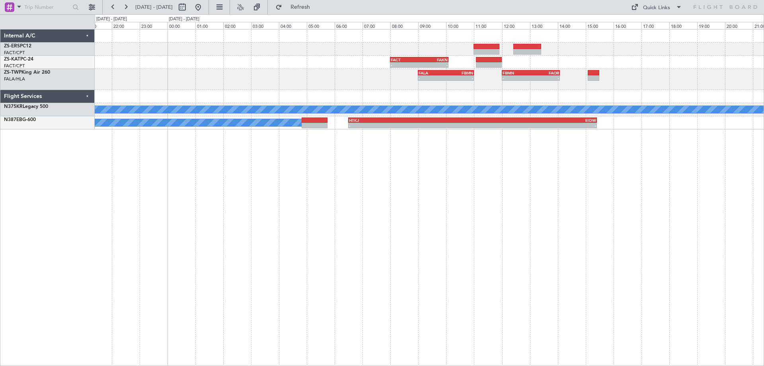
click at [289, 259] on div "- - FACT 08:00 Z FAKN 10:05 Z - - FALA 09:00 Z FBMN 11:00 Z - - FBMN 12:00 Z FA…" at bounding box center [429, 197] width 669 height 337
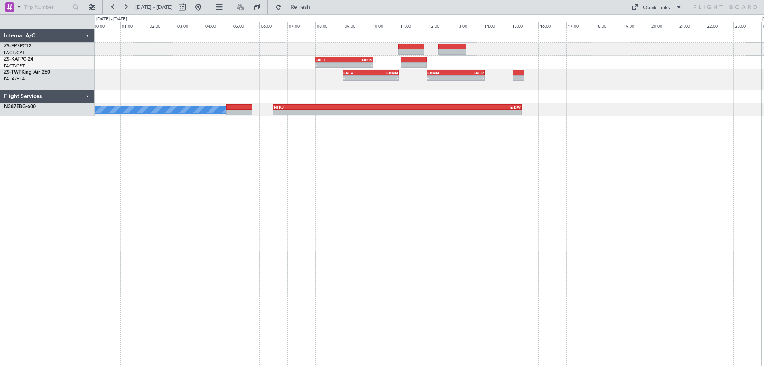
click at [160, 269] on div "- - FACT 08:00 Z FAKN 10:05 Z - - FALA 09:00 Z FBMN 11:00 Z - - FBMN 12:00 Z FA…" at bounding box center [429, 197] width 669 height 337
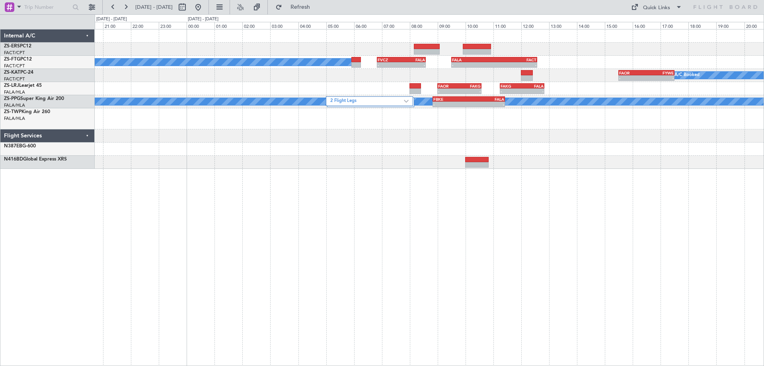
click at [409, 260] on div "A/C Booked - - FVCZ 06:50 Z FALA 08:35 Z - - FALA 09:30 Z FACT 12:35 Z - - FAOR…" at bounding box center [429, 197] width 669 height 337
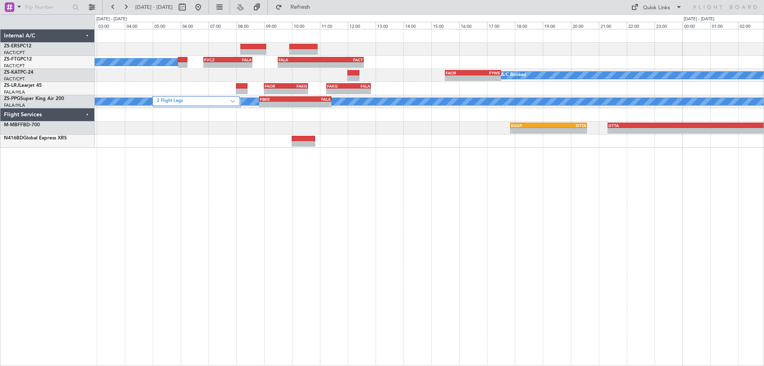
click at [180, 295] on div "A/C Booked - - FVCZ 06:50 Z FALA 08:35 Z - - FALA 09:30 Z FACT 12:35 Z - - FAOR…" at bounding box center [429, 197] width 669 height 337
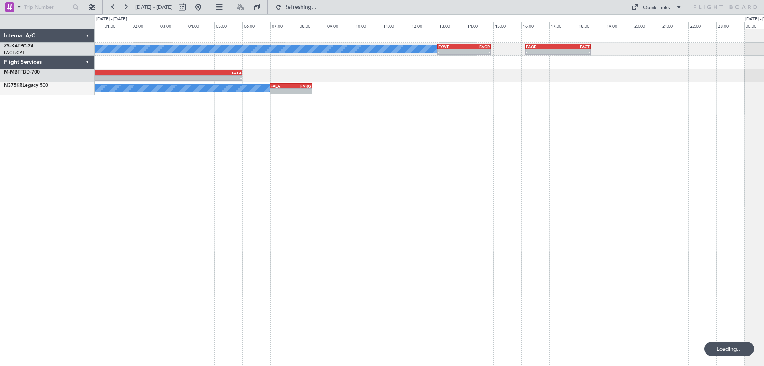
click at [304, 276] on div "A/C Booked - - FYWE 13:00 Z FAOR 14:55 Z - - FAOR 16:10 Z FACT 18:30 Z - - DTTA…" at bounding box center [429, 197] width 669 height 337
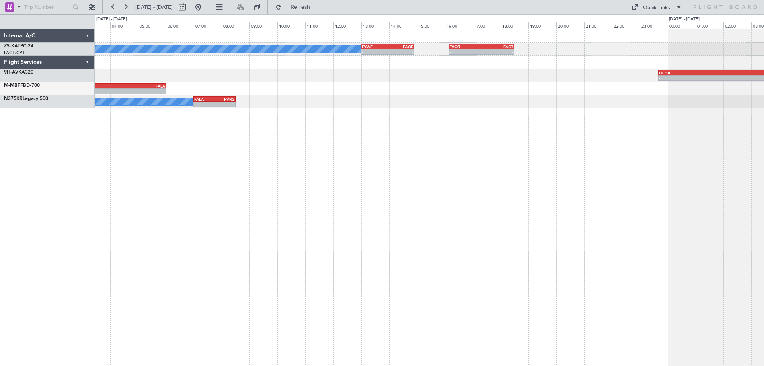
click at [499, 276] on div "A/C Booked - - FYWE 13:00 Z FAOR 14:55 Z - - FAOR 16:10 Z FACT 18:30 Z - - OOSA…" at bounding box center [429, 197] width 669 height 337
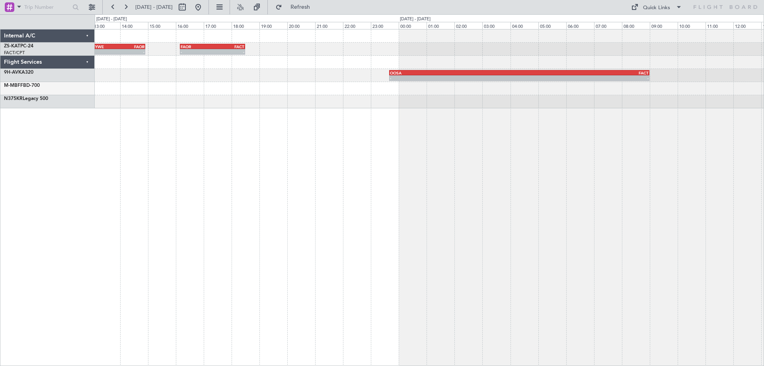
click at [360, 193] on div "- - FYWE 13:00 Z FAOR 14:55 Z - - FAOR 16:10 Z FACT 18:30 Z A/C Booked - - OOSA…" at bounding box center [429, 197] width 669 height 337
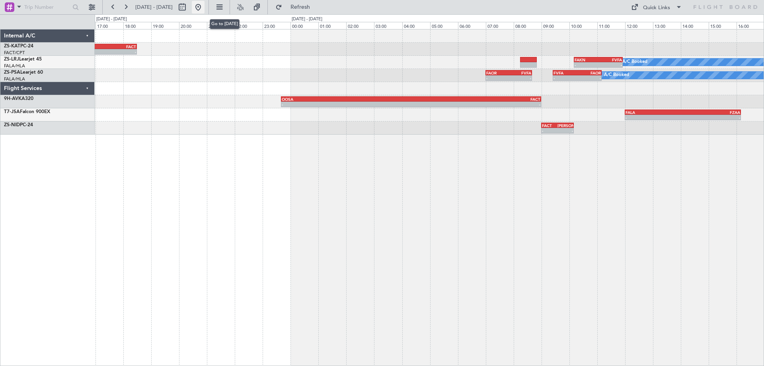
click at [204, 12] on button at bounding box center [198, 7] width 13 height 13
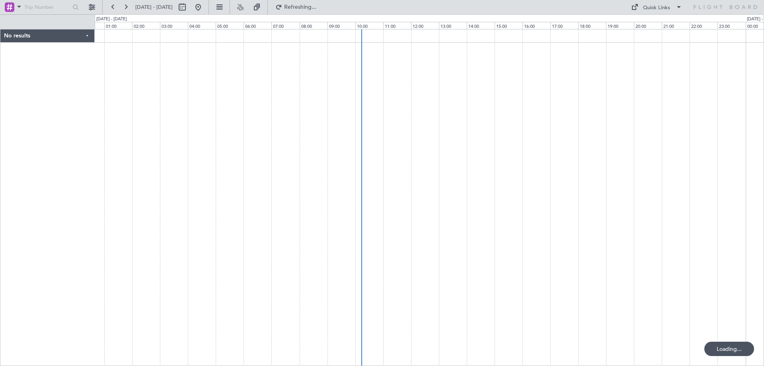
click at [556, 189] on div at bounding box center [429, 197] width 669 height 337
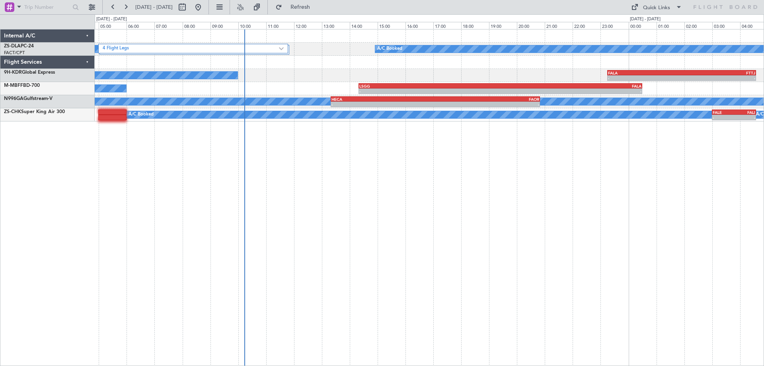
click at [463, 166] on div "4 Flight Legs A/C Booked A/C Booked A/C Booked - - FALA 23:15 Z FTTJ 04:35 Z A/…" at bounding box center [429, 197] width 669 height 337
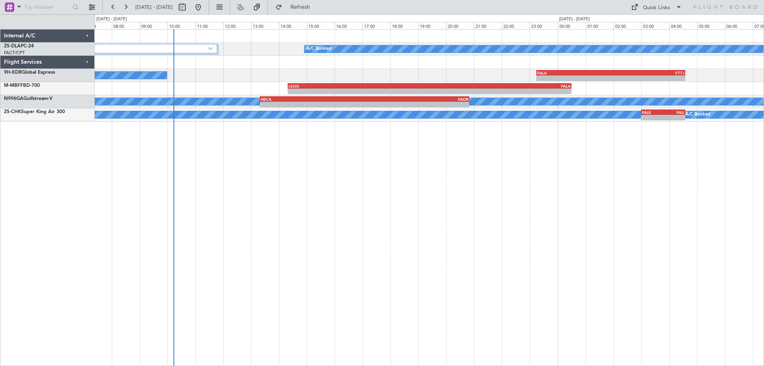
click at [462, 166] on div "4 Flight Legs A/C Booked A/C Booked A/C Booked - - FALA 23:15 Z FTTJ 04:35 Z - …" at bounding box center [429, 197] width 669 height 337
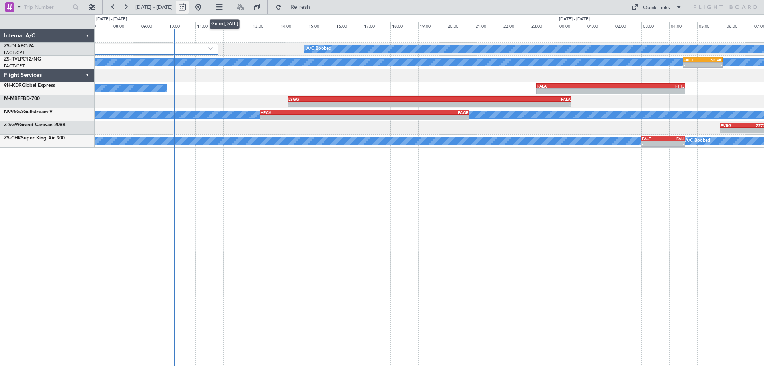
drag, startPoint x: 226, startPoint y: 9, endPoint x: 212, endPoint y: 5, distance: 14.5
click at [204, 8] on button at bounding box center [198, 7] width 13 height 13
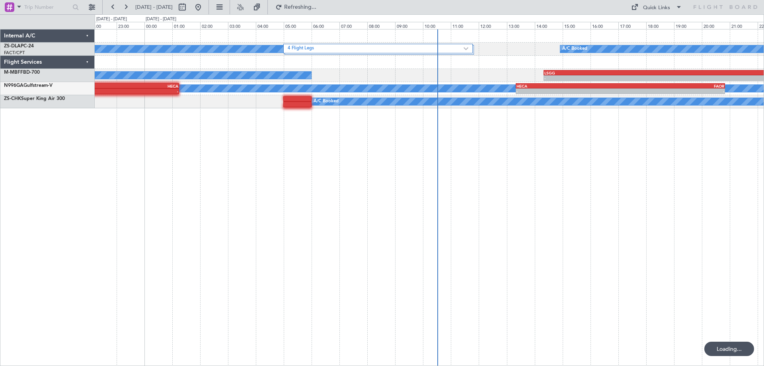
click at [477, 224] on div "4 Flight Legs A/C Booked A/C Booked A/C Booked - - LSGG 14:20 Z FALA 00:30 Z A/…" at bounding box center [429, 197] width 669 height 337
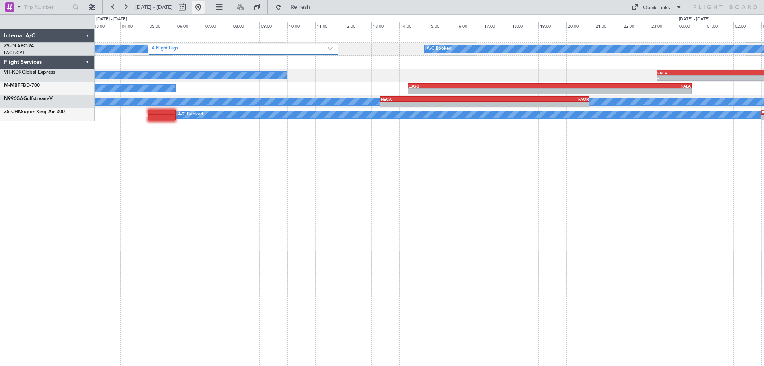
click at [204, 8] on button at bounding box center [198, 7] width 13 height 13
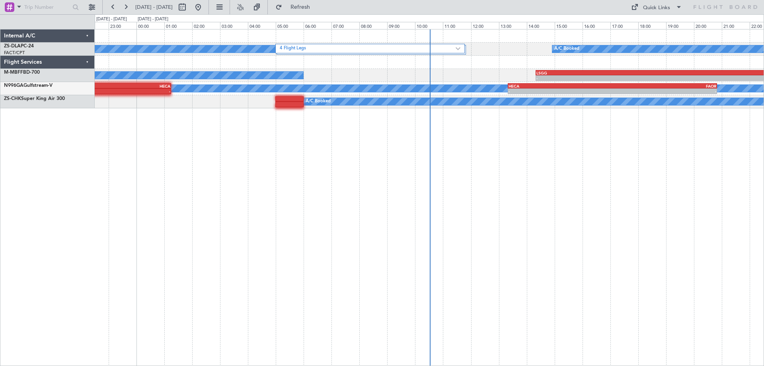
click at [507, 218] on div "4 Flight Legs A/C Booked A/C Booked A/C Booked - - LSGG 14:20 Z FALA 00:30 Z A/…" at bounding box center [429, 197] width 669 height 337
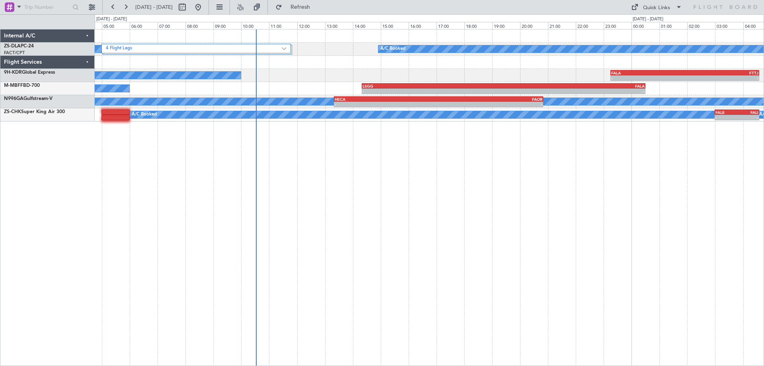
click at [386, 206] on div "4 Flight Legs A/C Booked A/C Booked A/C Booked - - FALA 23:15 Z FTTJ 04:35 Z A/…" at bounding box center [429, 197] width 669 height 337
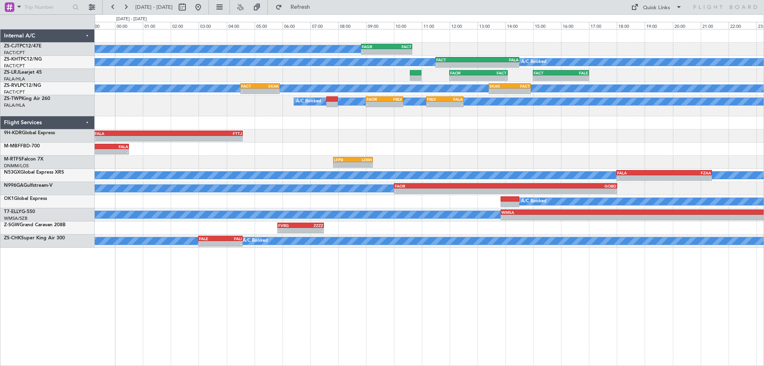
click at [591, 341] on div "A/C Booked - - FAGR 08:50 Z FACT 10:40 Z A/C Unavailable - - FACT 11:30 Z FALA …" at bounding box center [429, 197] width 669 height 337
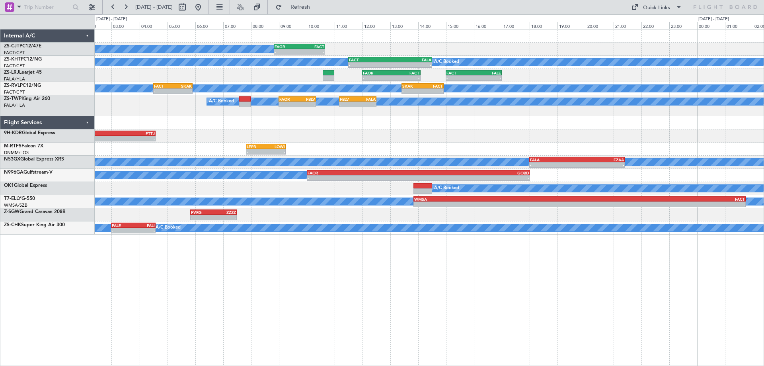
click at [411, 142] on div "- - FALA 23:15 Z FTTJ 04:35 Z" at bounding box center [429, 135] width 669 height 13
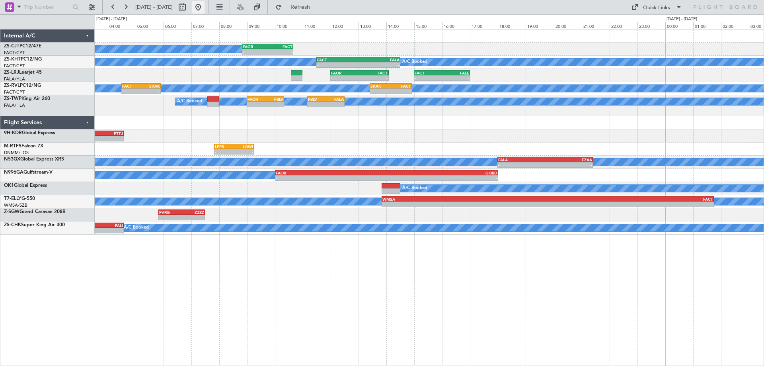
click at [204, 8] on button at bounding box center [198, 7] width 13 height 13
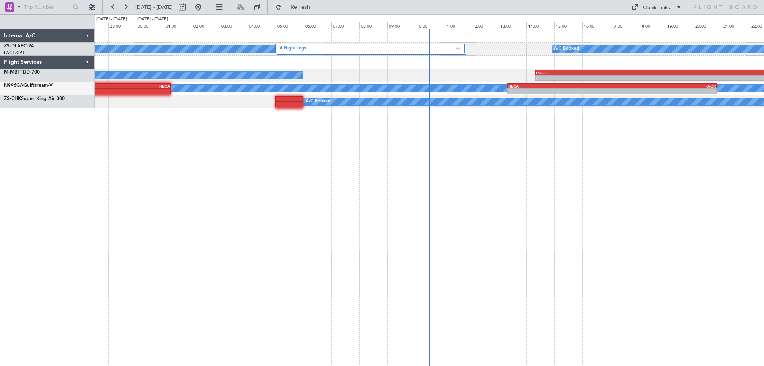
click at [378, 266] on div "A/C Booked 4 Flight Legs A/C Booked - - LSGG 14:20 Z FALA 00:30 Z A/C Booked A/…" at bounding box center [429, 197] width 669 height 337
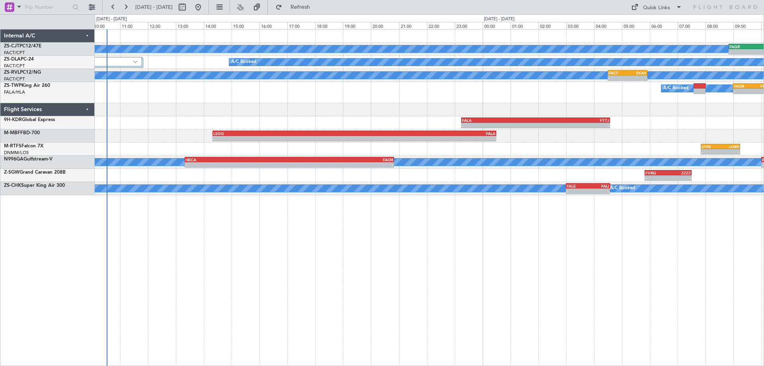
click at [331, 258] on div "A/C Booked - - FAGR 08:50 Z FACT 10:40 Z A/C Booked 4 Flight Legs A/C Booked A/…" at bounding box center [429, 197] width 669 height 337
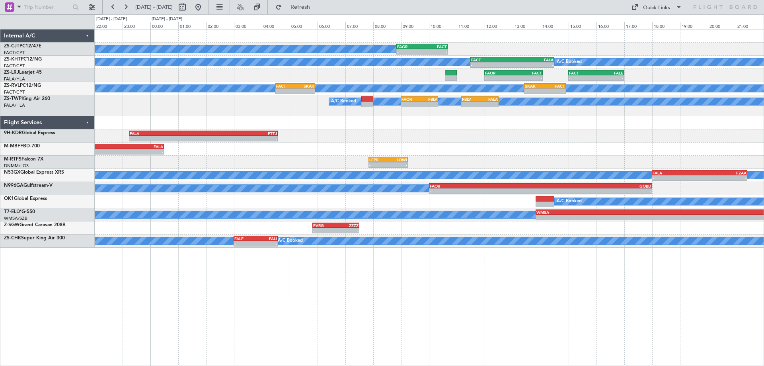
click at [470, 289] on div "A/C Booked - - FAGR 08:50 Z FACT 10:40 Z A/C Unavailable A/C Booked - - FACT 11…" at bounding box center [429, 197] width 669 height 337
